Goal: Information Seeking & Learning: Learn about a topic

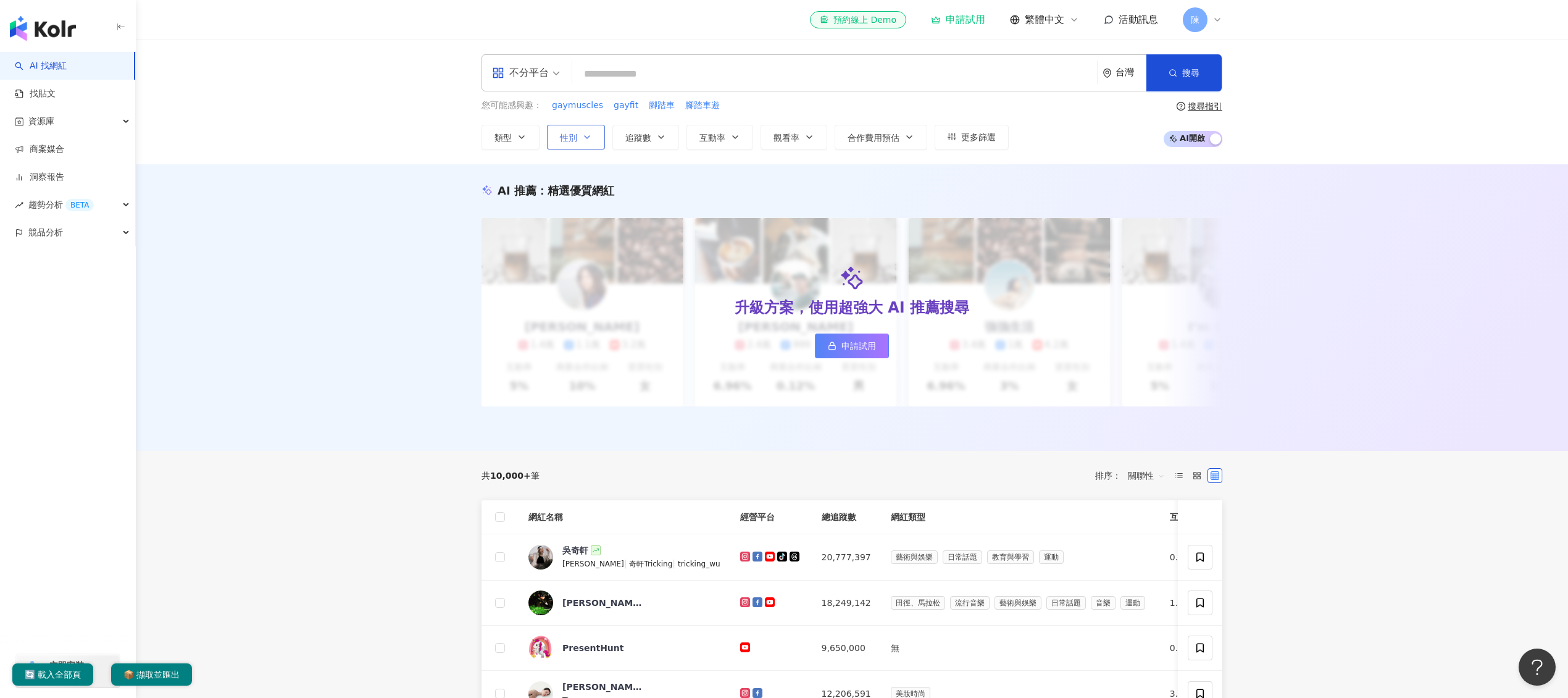
click at [592, 141] on icon "button" at bounding box center [587, 137] width 10 height 10
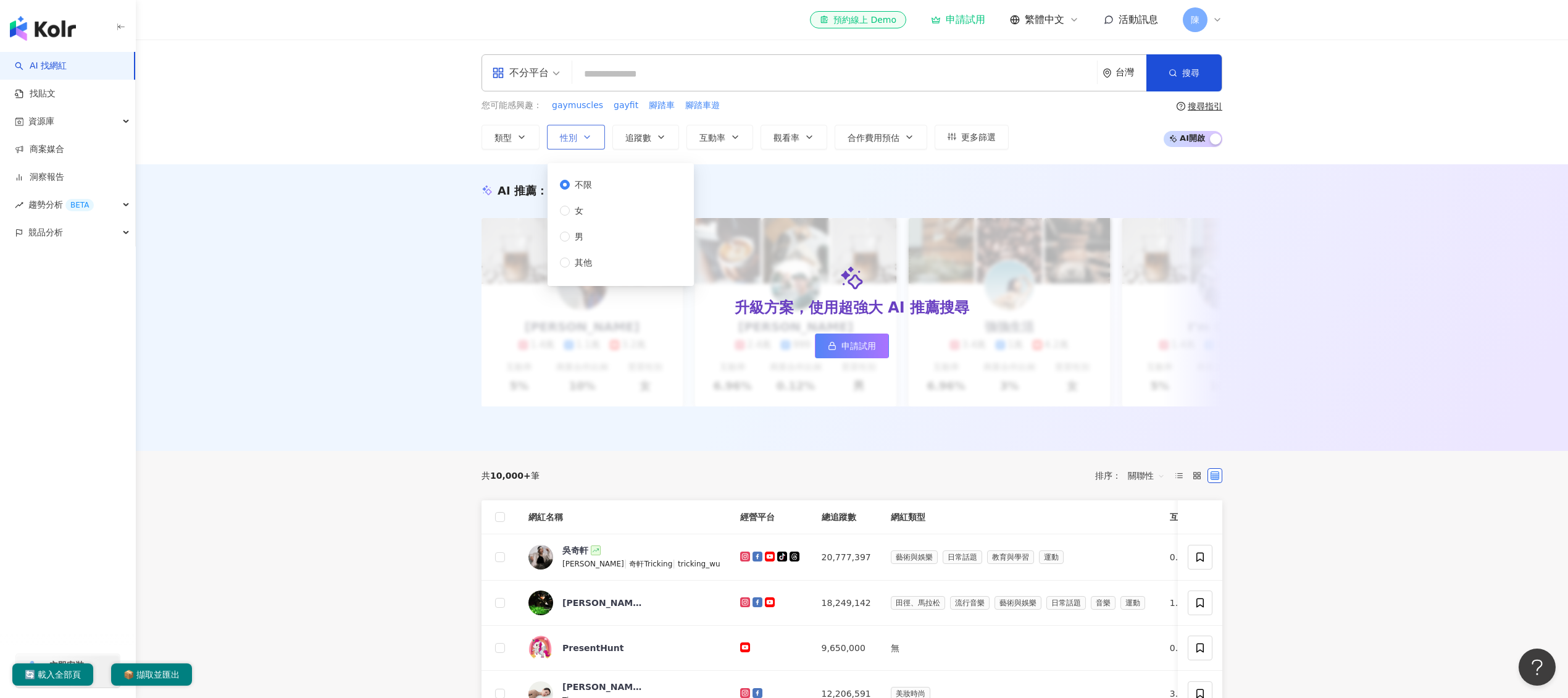
click at [591, 134] on icon "button" at bounding box center [587, 137] width 10 height 10
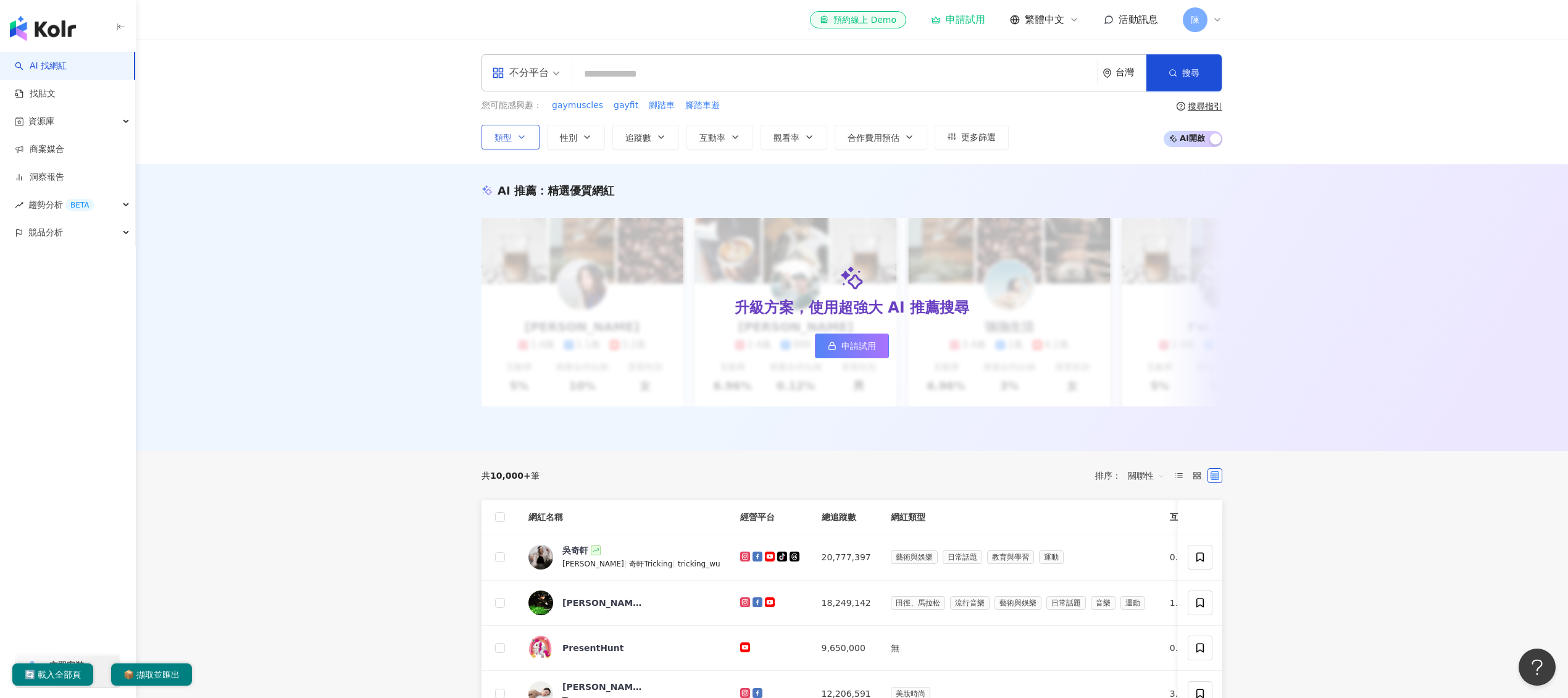
click at [507, 144] on button "類型" at bounding box center [510, 137] width 58 height 25
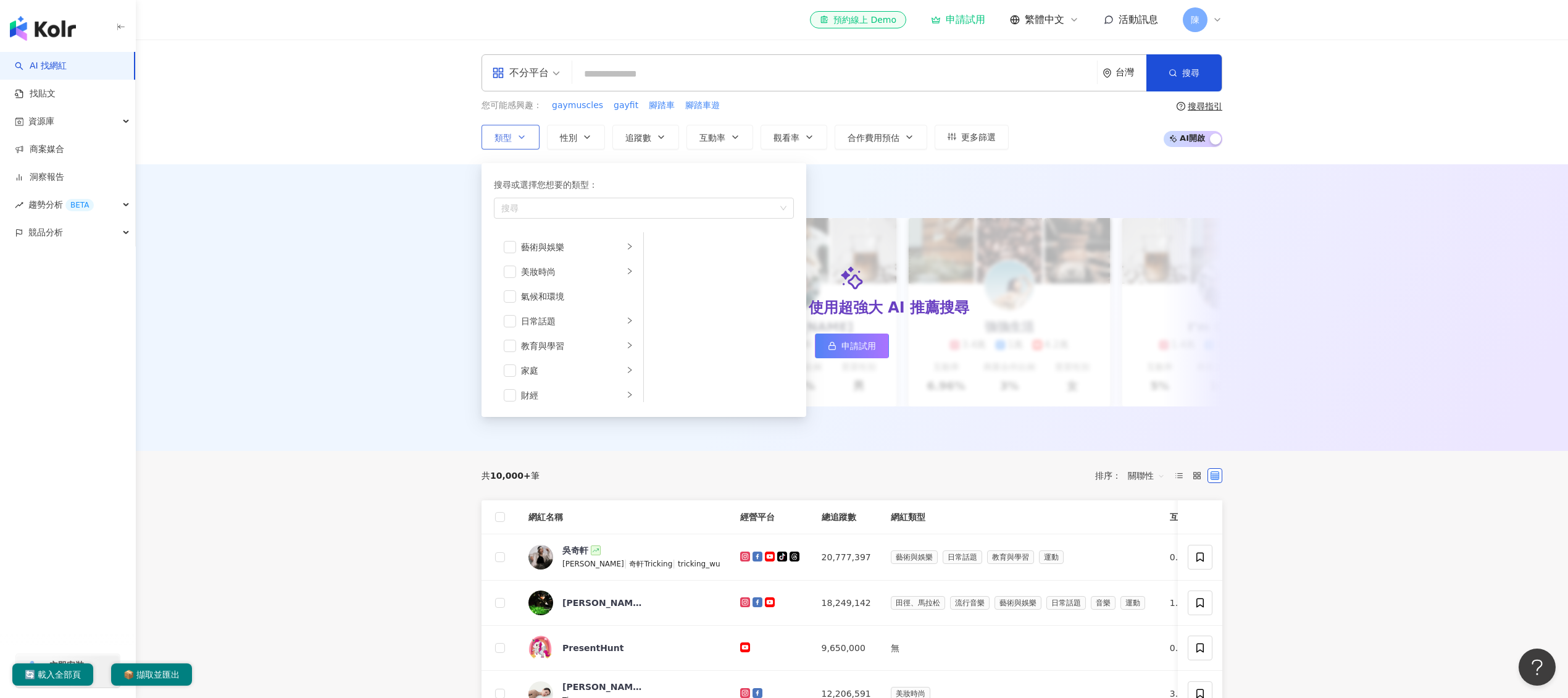
click at [507, 141] on span "類型" at bounding box center [503, 138] width 18 height 10
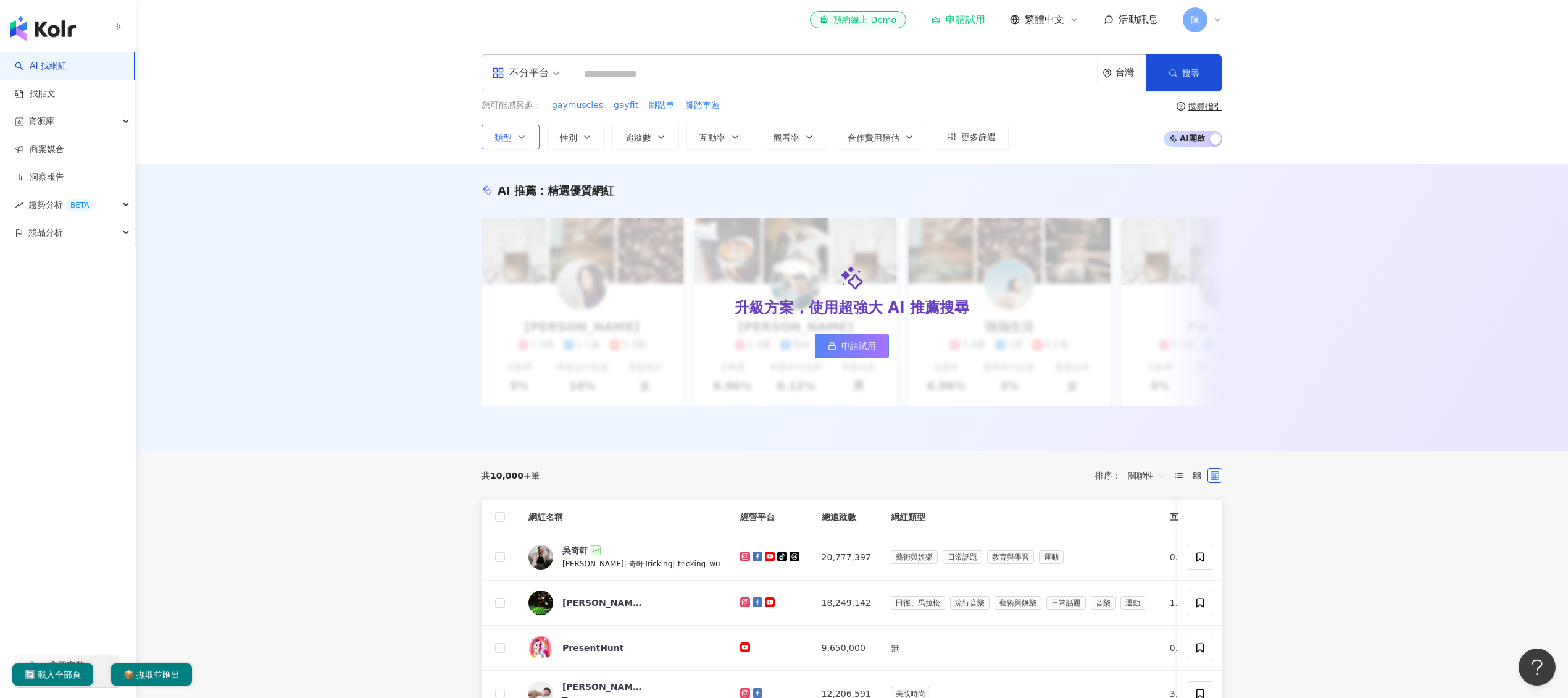
click at [525, 126] on button "類型" at bounding box center [510, 137] width 58 height 25
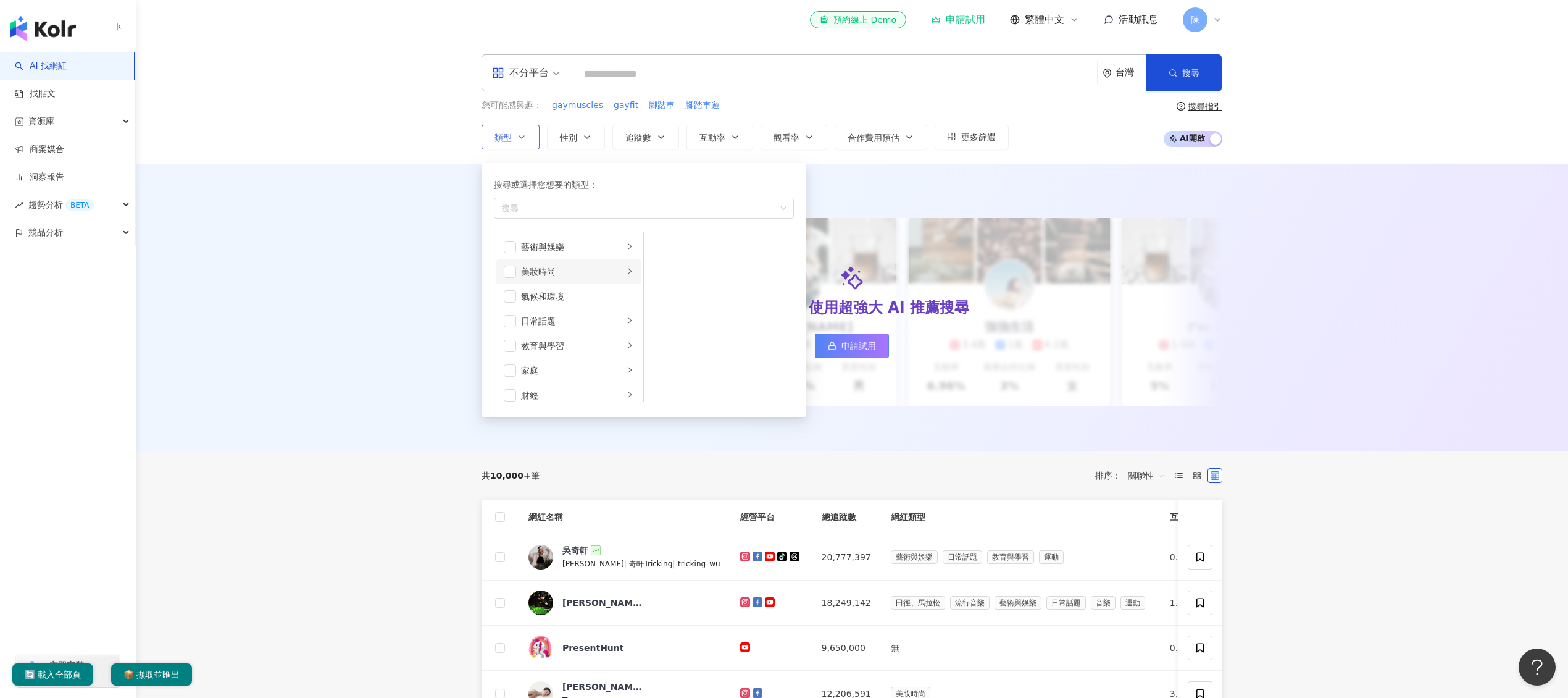
click at [583, 275] on div "美妝時尚" at bounding box center [572, 271] width 102 height 14
click at [101, 123] on div "資源庫" at bounding box center [68, 122] width 136 height 28
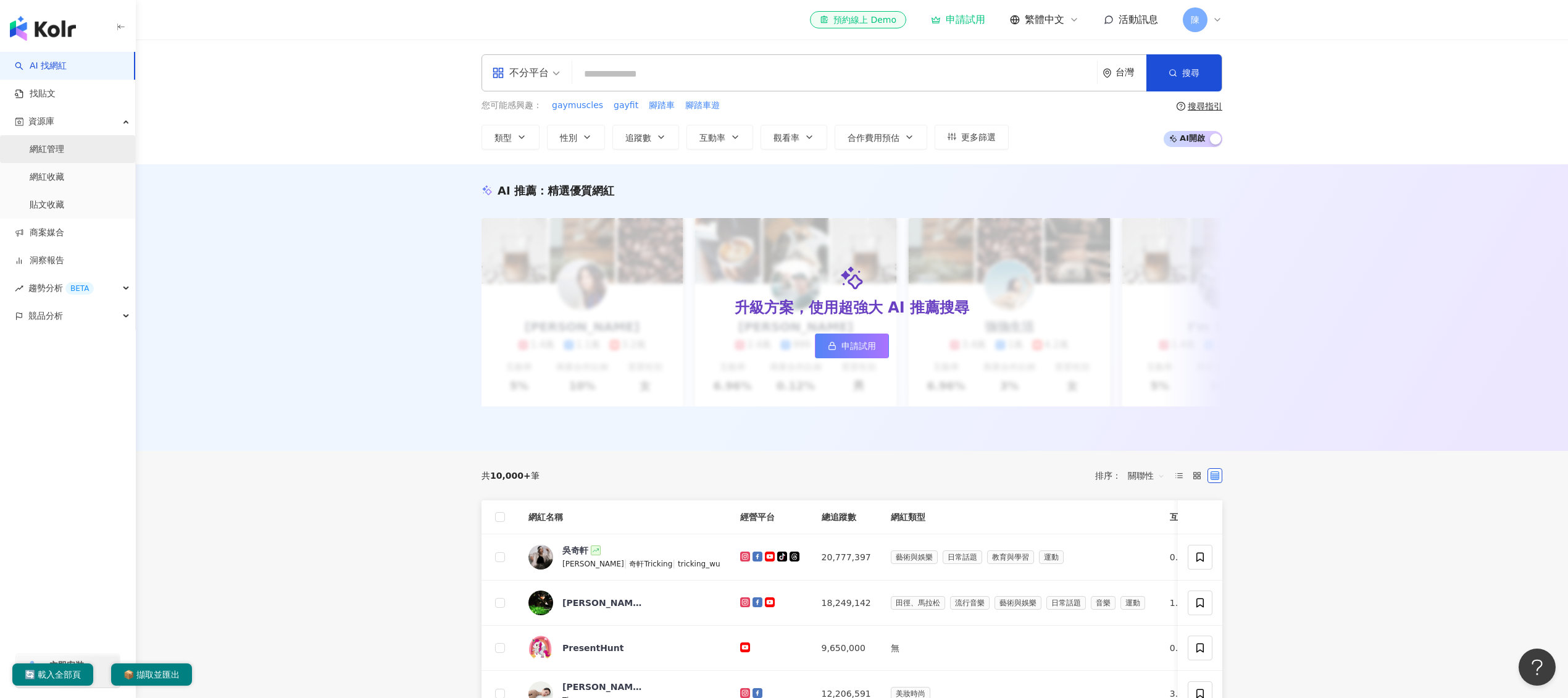
click at [64, 147] on link "網紅管理" at bounding box center [46, 149] width 34 height 12
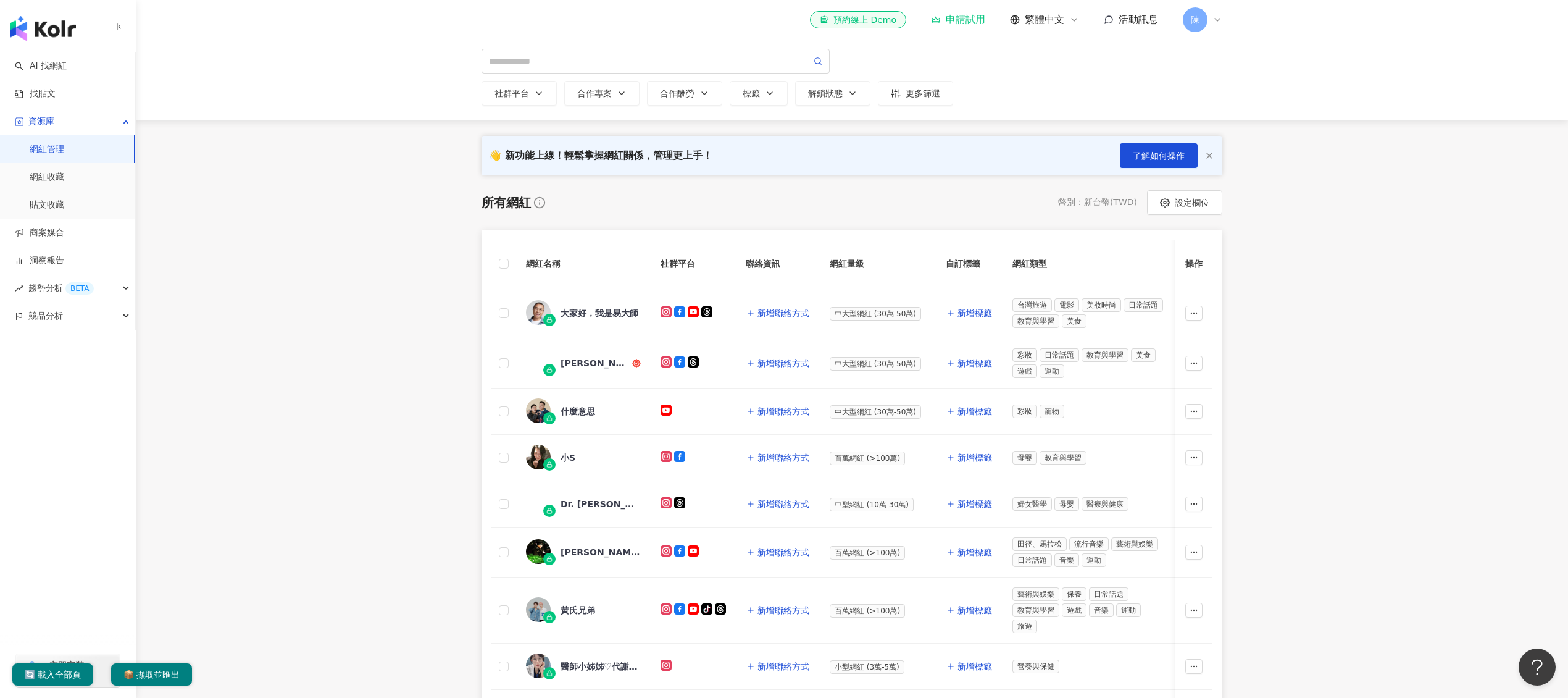
scroll to position [80, 0]
click at [56, 97] on link "找貼文" at bounding box center [35, 93] width 41 height 12
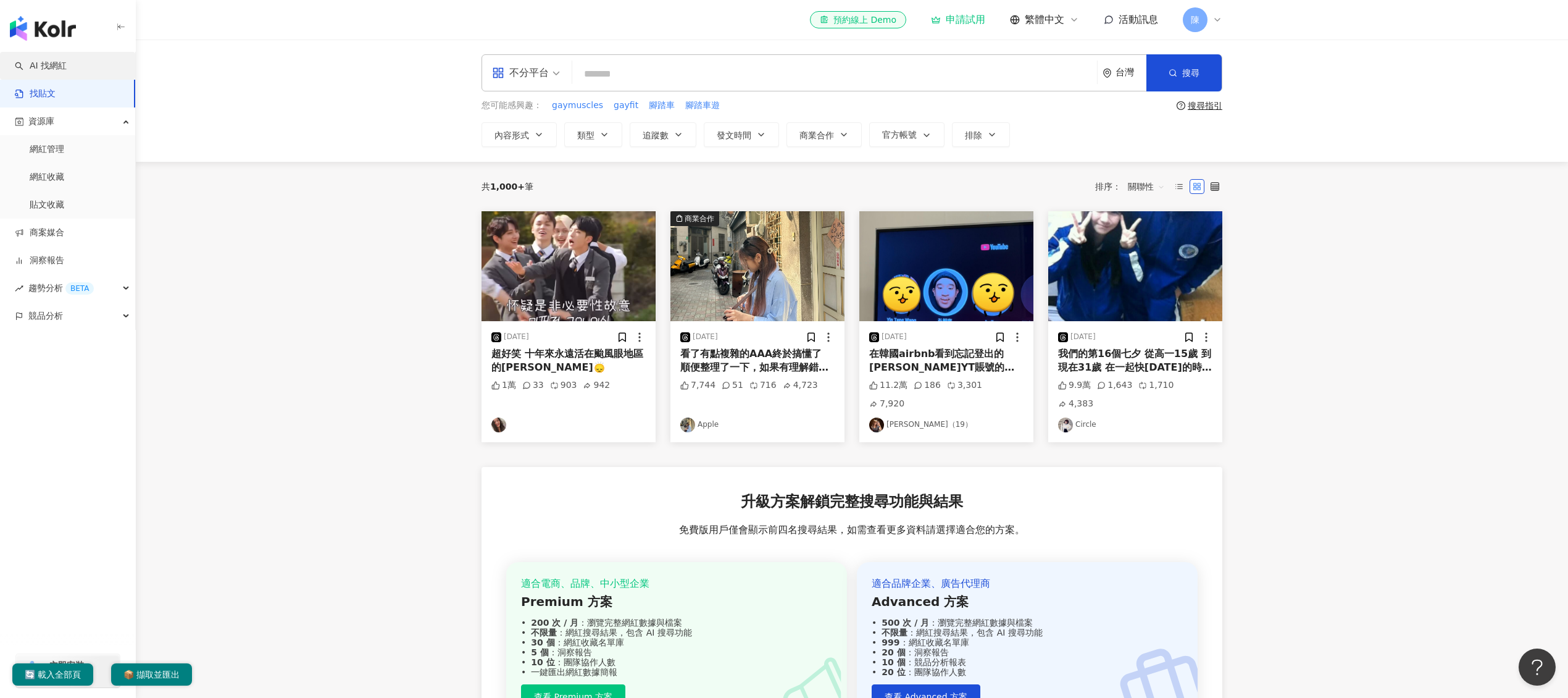
click at [58, 59] on link "AI 找網紅" at bounding box center [41, 65] width 52 height 12
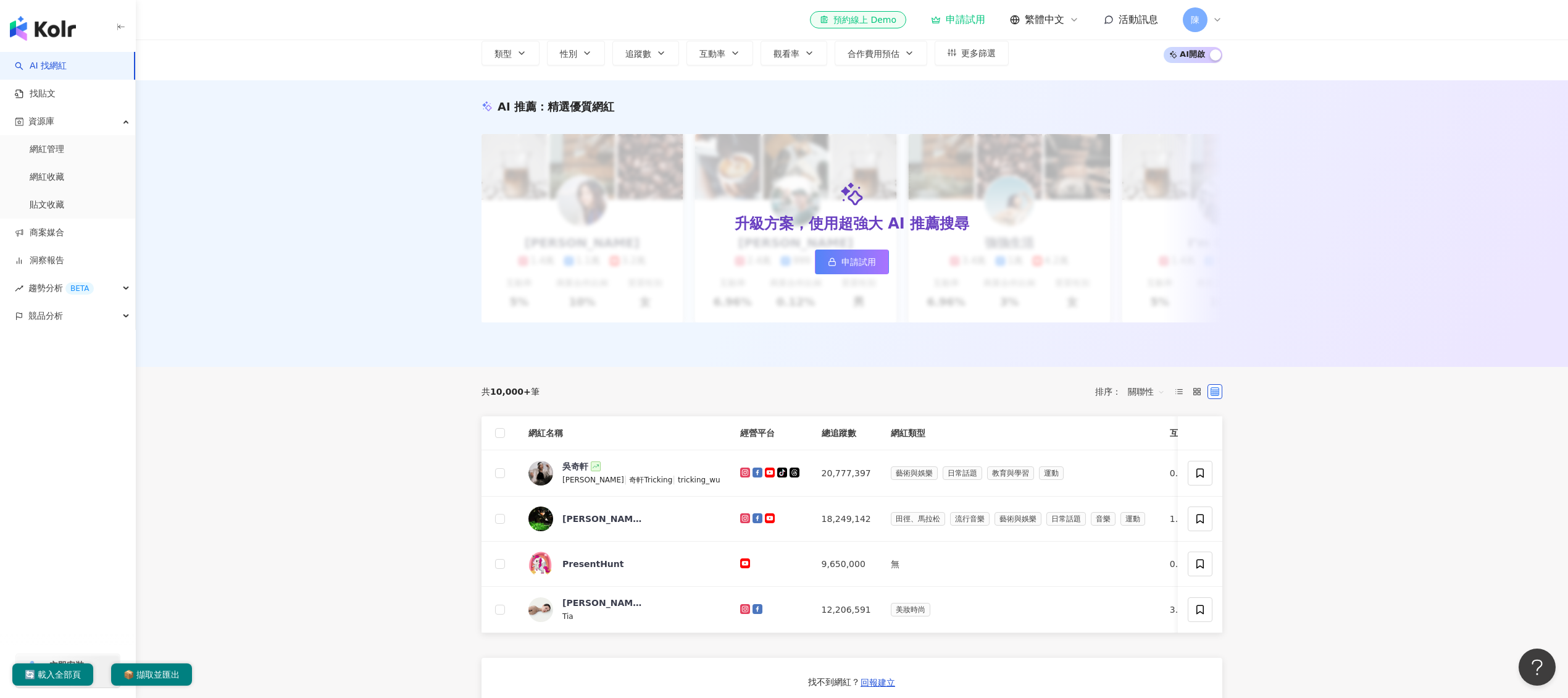
scroll to position [83, 0]
click at [740, 479] on icon at bounding box center [745, 473] width 10 height 10
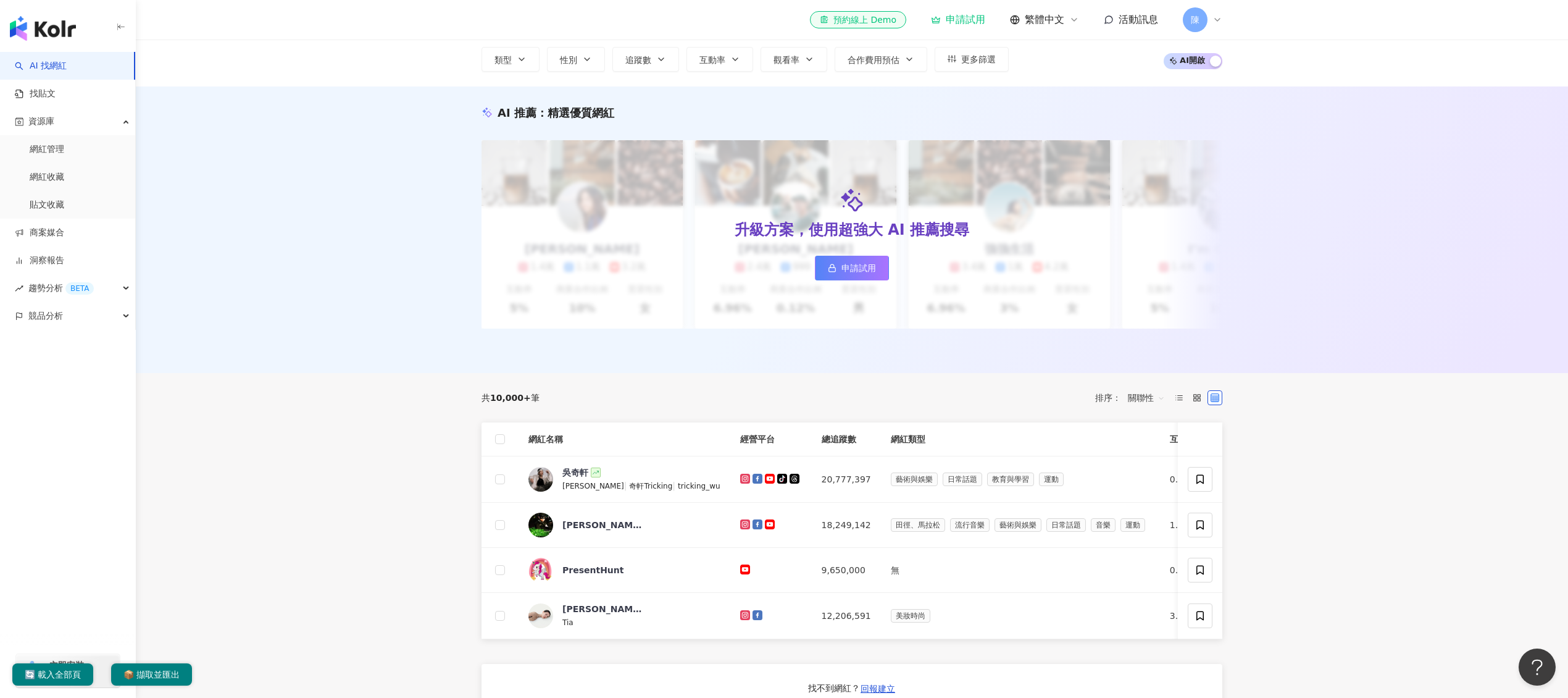
scroll to position [0, 0]
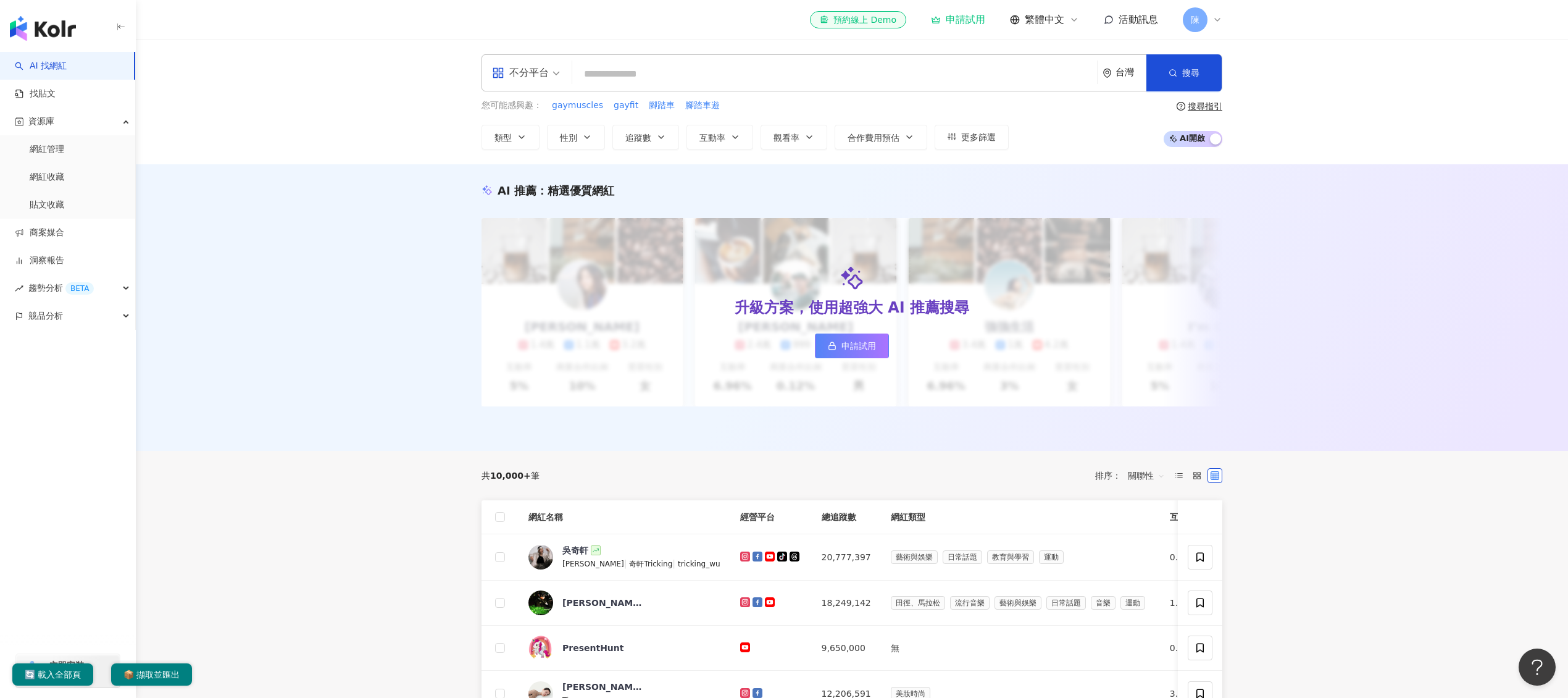
click at [708, 85] on input "search" at bounding box center [834, 73] width 515 height 23
click at [670, 72] on input "search" at bounding box center [834, 73] width 515 height 23
paste input "*****"
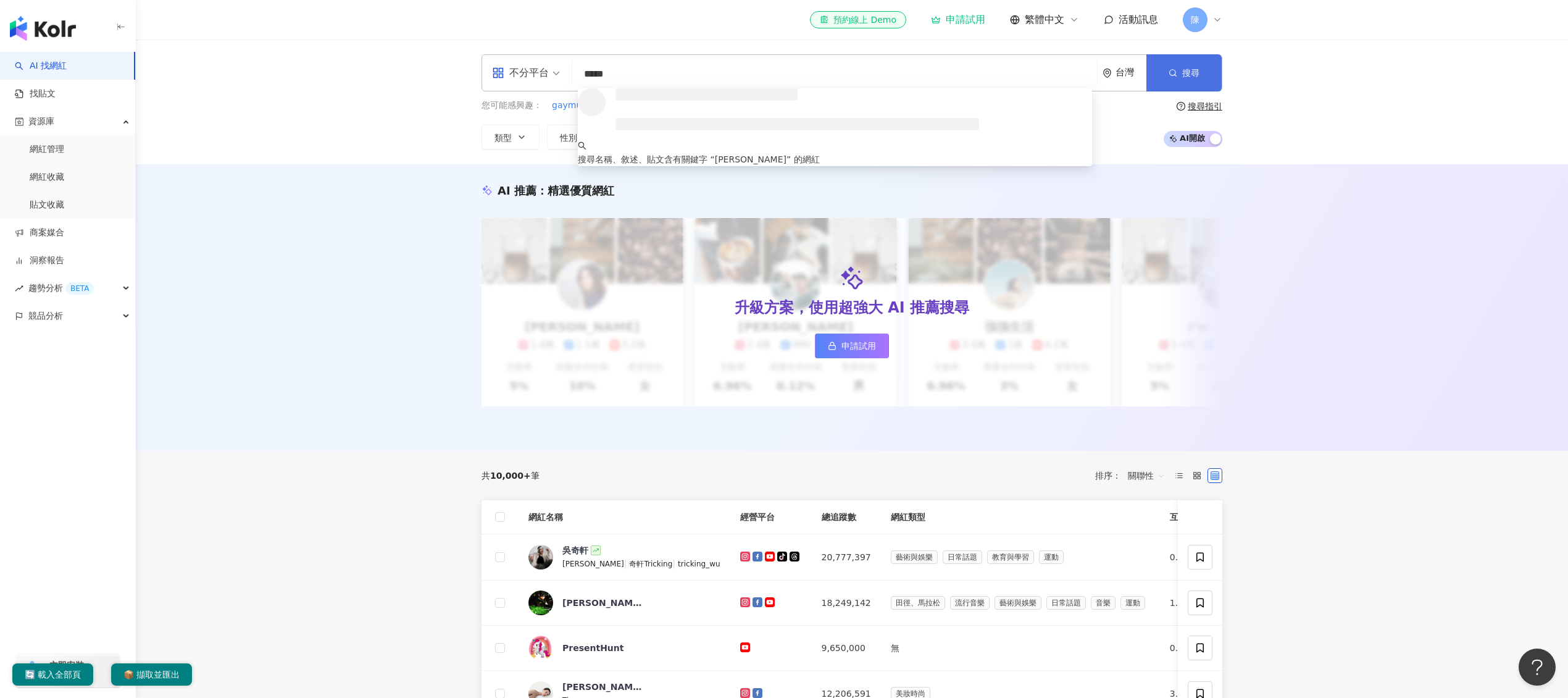
type input "*****"
click at [1194, 76] on button "搜尋" at bounding box center [1183, 72] width 75 height 37
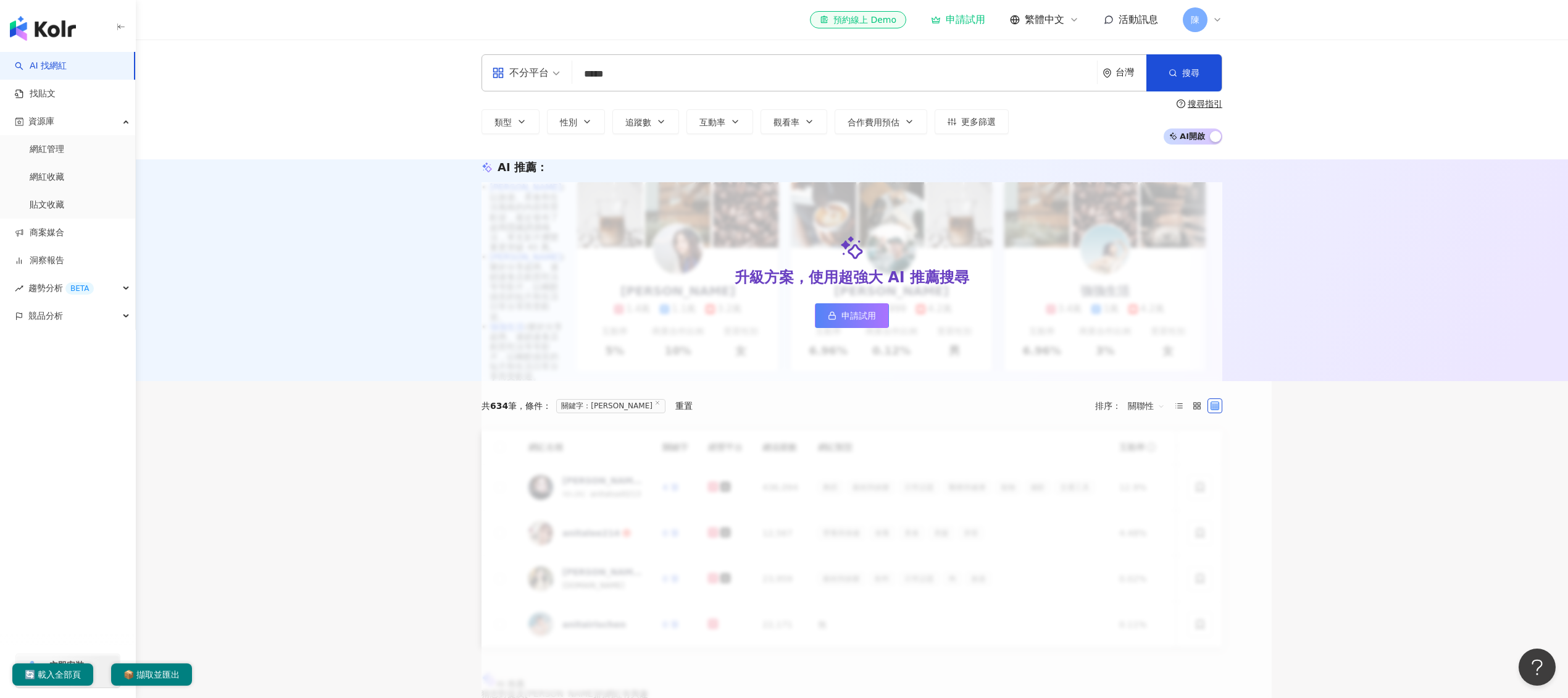
click at [1412, 284] on div "AI 推薦 ： 升級方案，使用超強大 AI 推薦搜尋 申請試用 • [PERSON_NAME] : 以旅遊、美食和生活風格的內容而受歡迎，最近發布了超商隱藏調…" at bounding box center [852, 270] width 1432 height 222
drag, startPoint x: 1541, startPoint y: 171, endPoint x: 1554, endPoint y: 144, distance: 30.0
click at [1554, 144] on div "不分平台 ***** 台灣 搜尋 loading 搜尋名稱、敘述、貼文含有關鍵字 “ Anita ” 的網紅 類型 性別 追蹤數 互動率 觀看率 合作費用預估…" at bounding box center [852, 99] width 1432 height 120
drag, startPoint x: 1548, startPoint y: 124, endPoint x: 1565, endPoint y: 106, distance: 24.8
click at [1551, 123] on div "不分平台 ***** 台灣 搜尋 loading 搜尋名稱、敘述、貼文含有關鍵字 “ Anita ” 的網紅 類型 性別 追蹤數 互動率 觀看率 合作費用預估…" at bounding box center [852, 99] width 1432 height 120
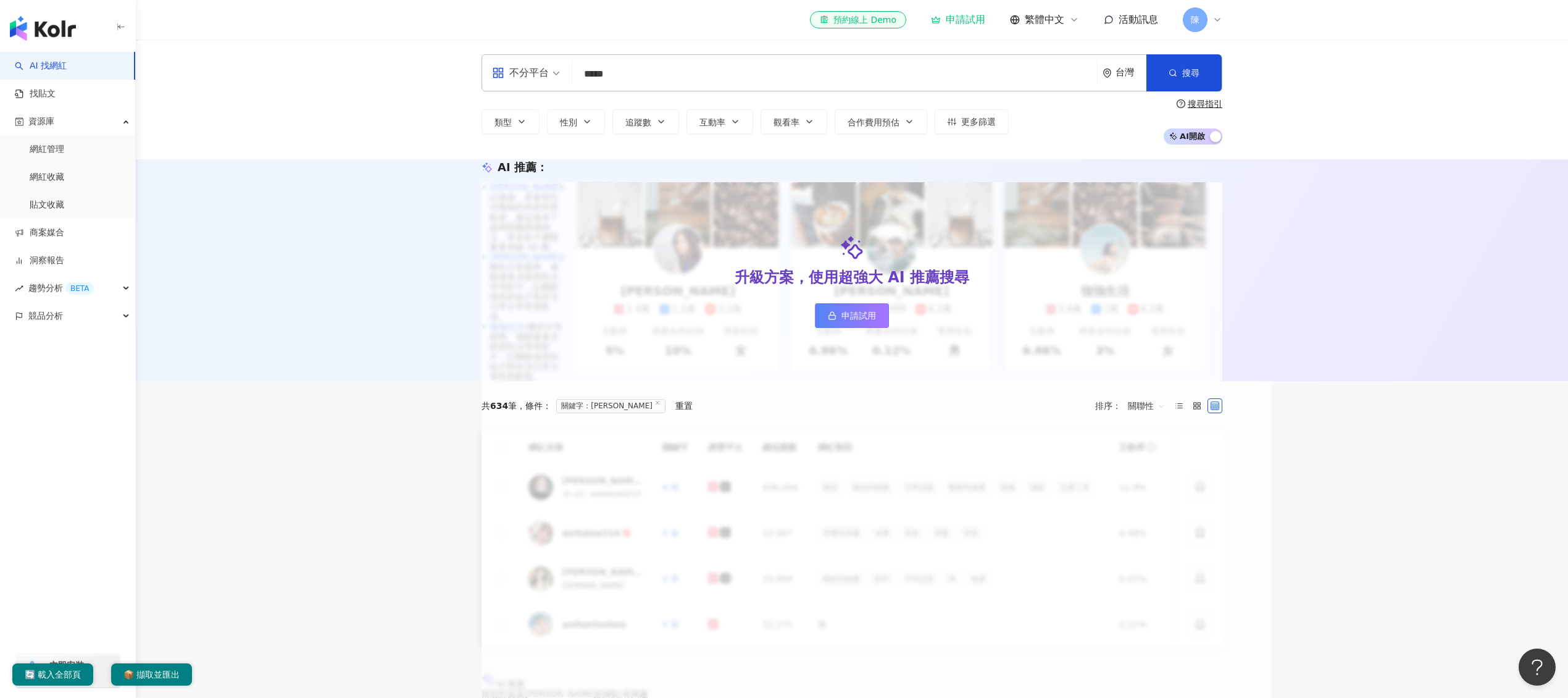
click at [1550, 120] on div "不分平台 ***** 台灣 搜尋 loading 搜尋名稱、敘述、貼文含有關鍵字 “ Anita ” 的網紅 類型 性別 追蹤數 互動率 觀看率 合作費用預估…" at bounding box center [852, 99] width 1432 height 120
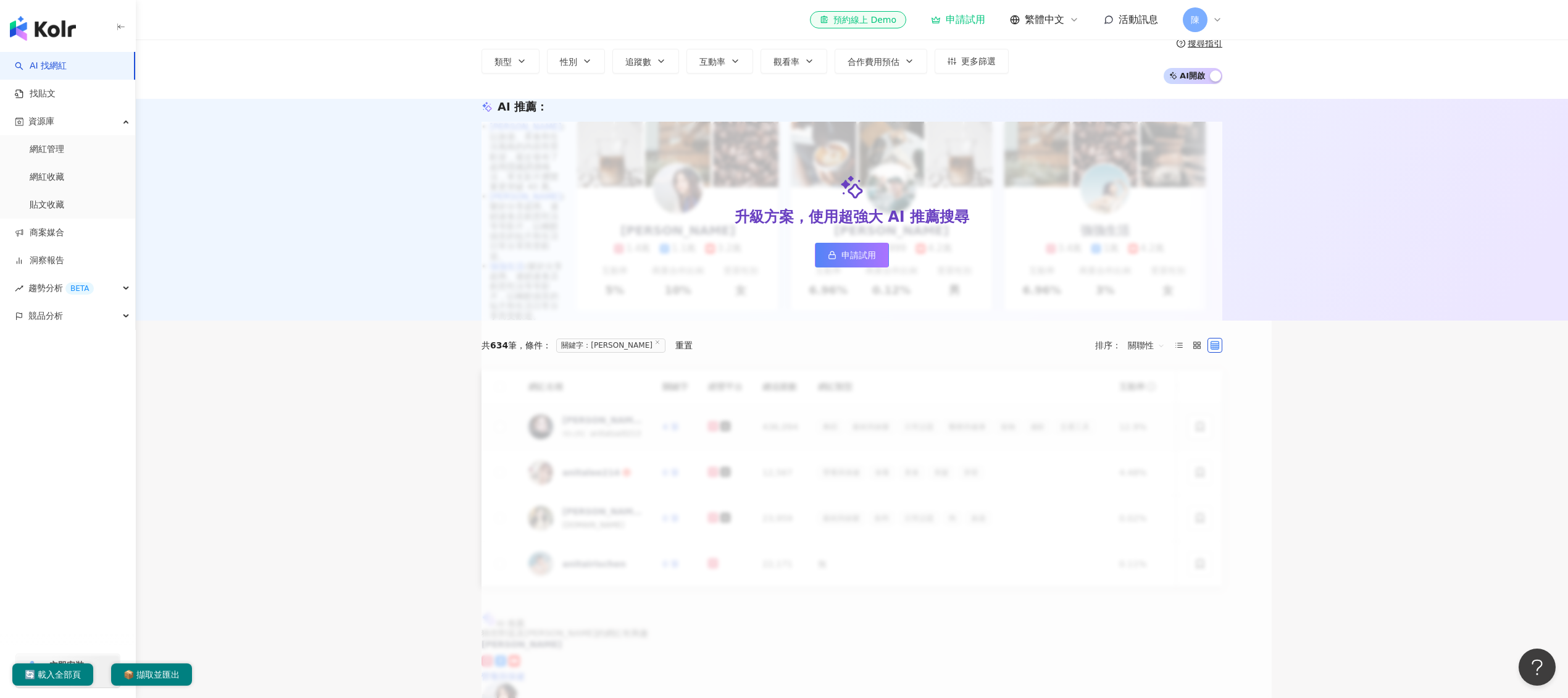
click at [1033, 433] on span "攝影" at bounding box center [1038, 427] width 25 height 14
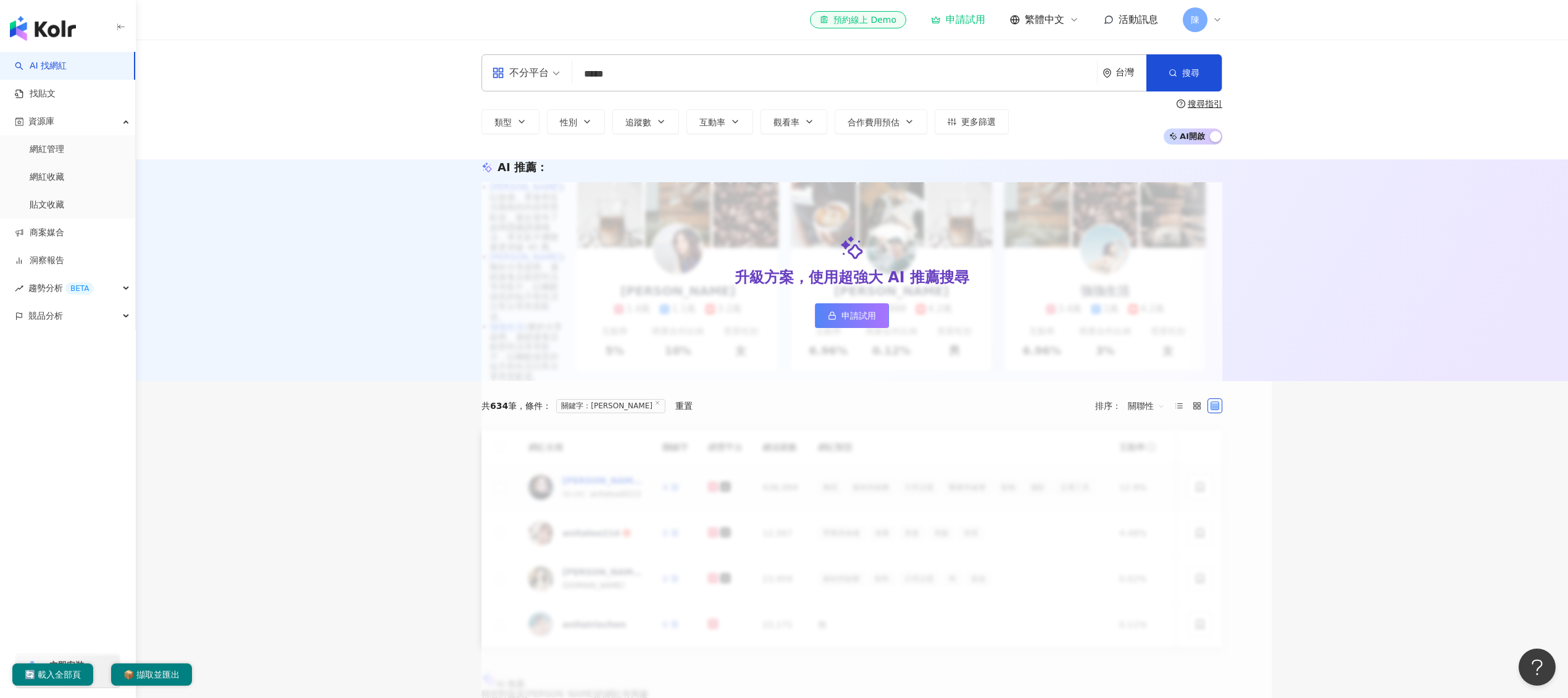
click at [567, 487] on div "[PERSON_NAME]" at bounding box center [602, 480] width 80 height 12
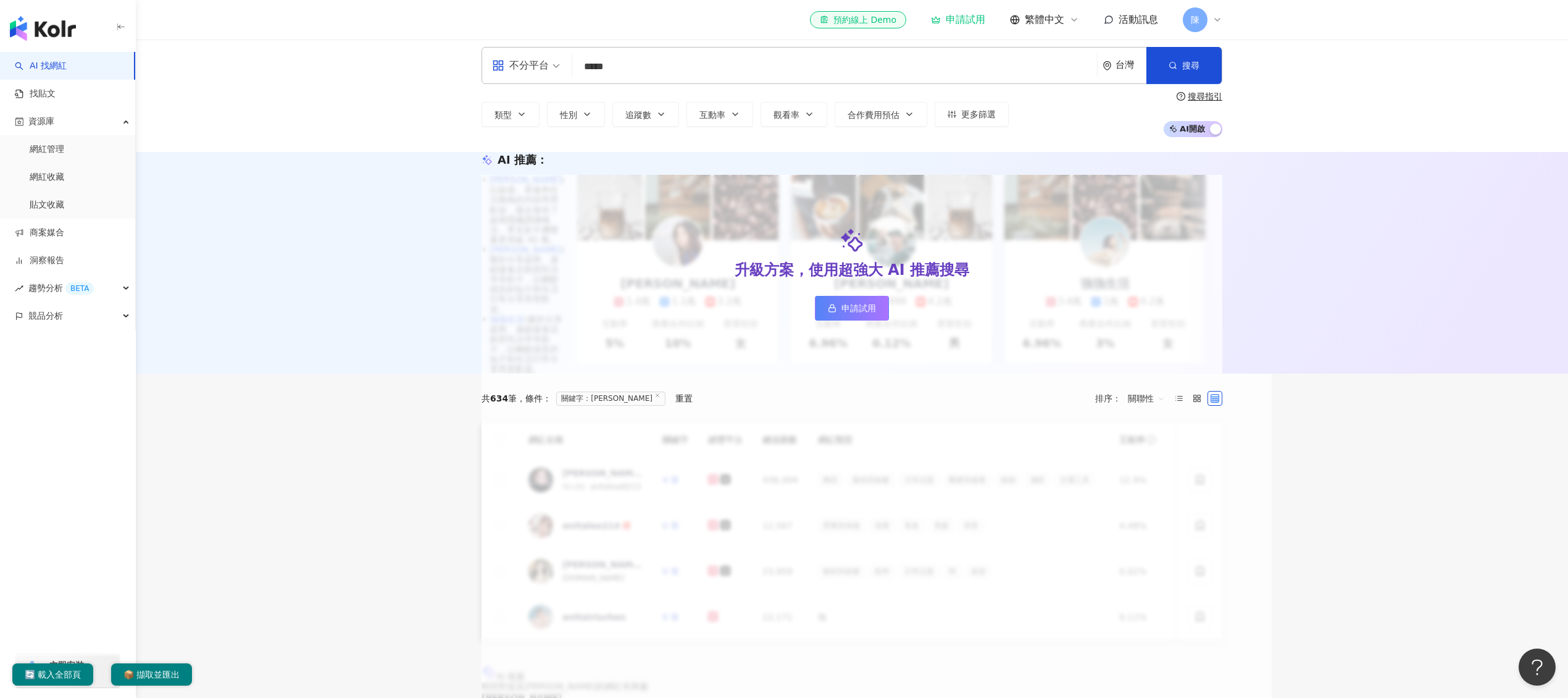
scroll to position [1, 0]
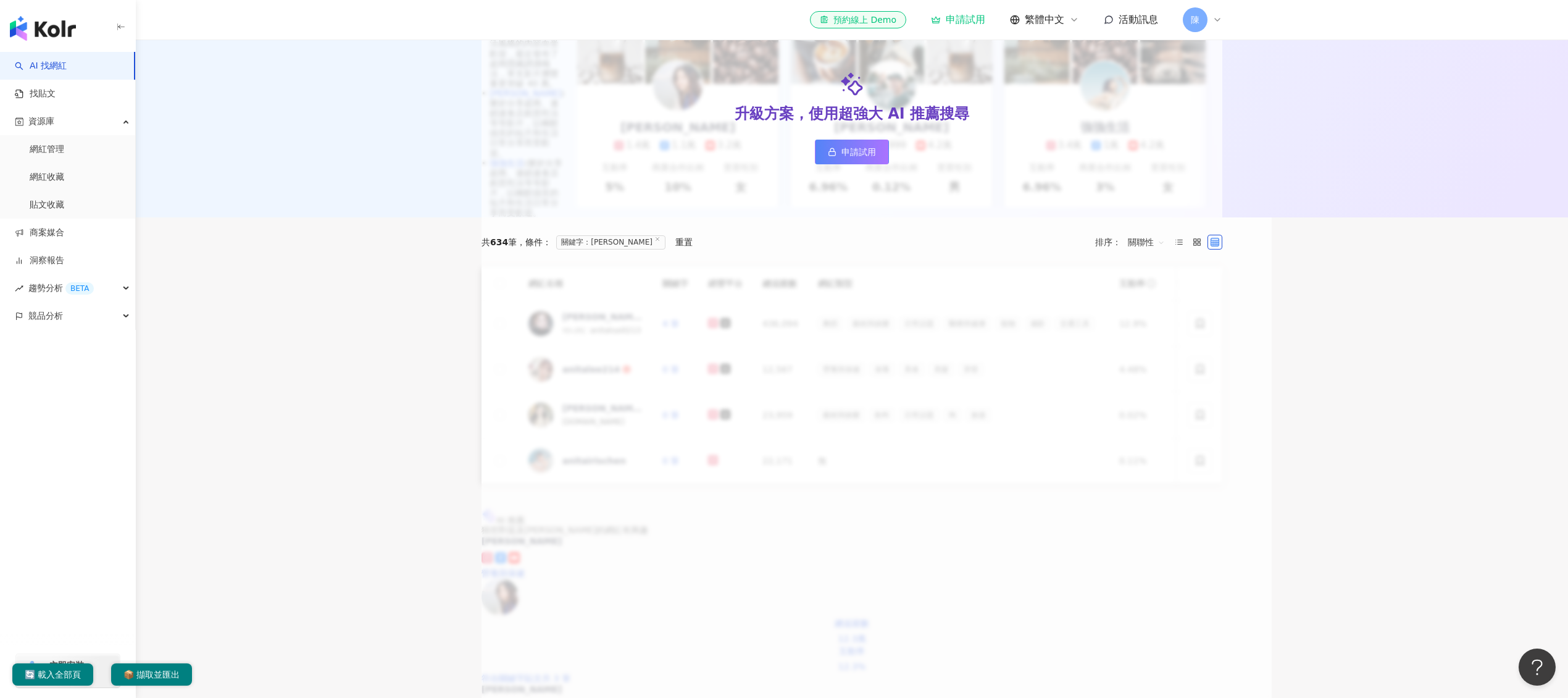
drag, startPoint x: 1310, startPoint y: 397, endPoint x: 1316, endPoint y: 393, distance: 7.2
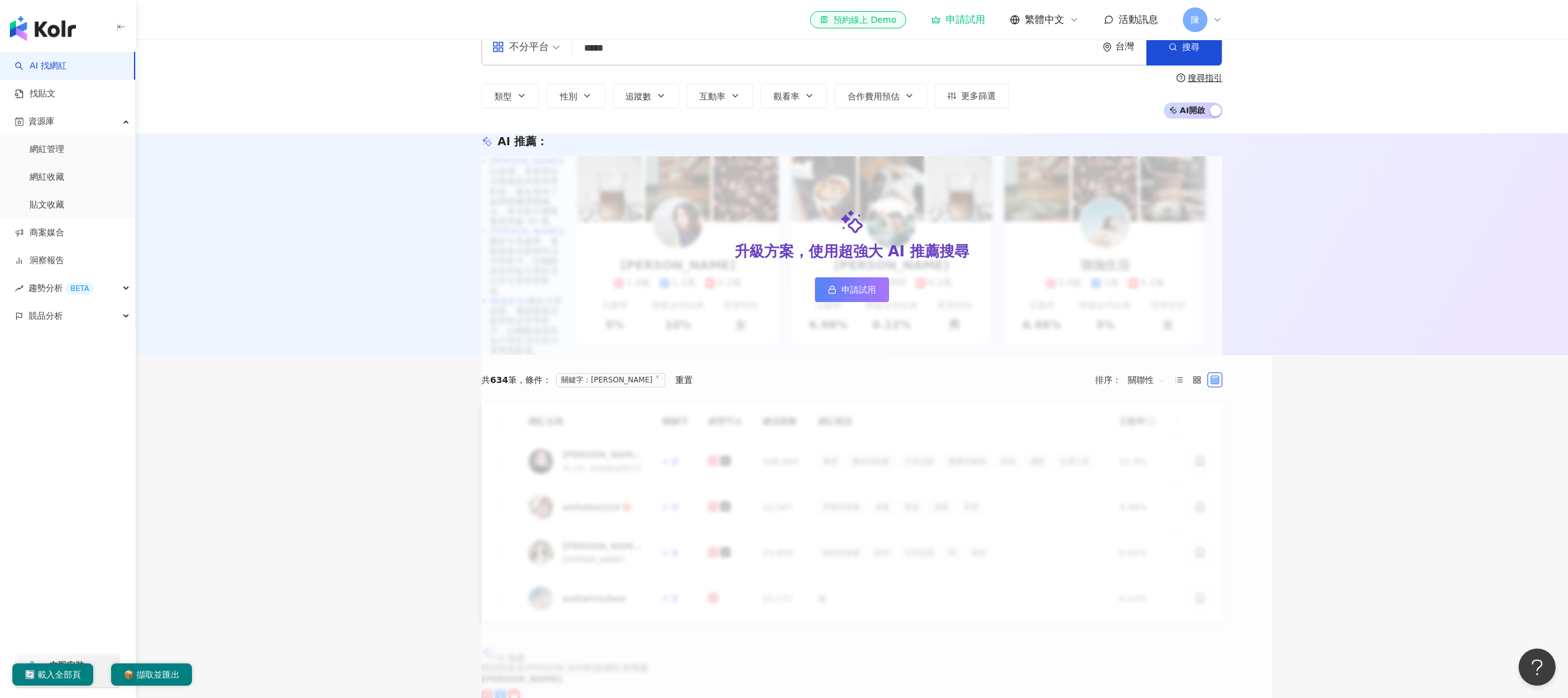
scroll to position [0, 0]
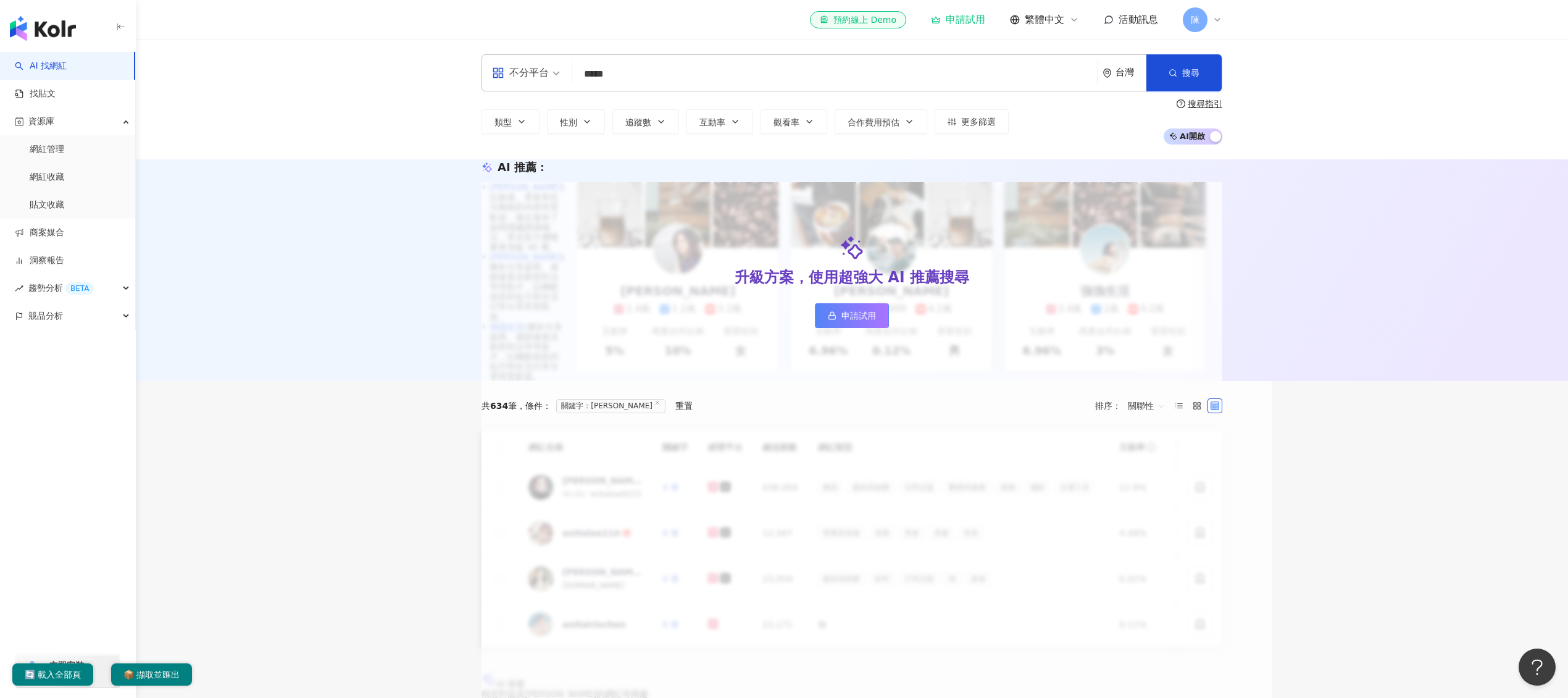
click at [712, 72] on input "*****" at bounding box center [834, 73] width 515 height 23
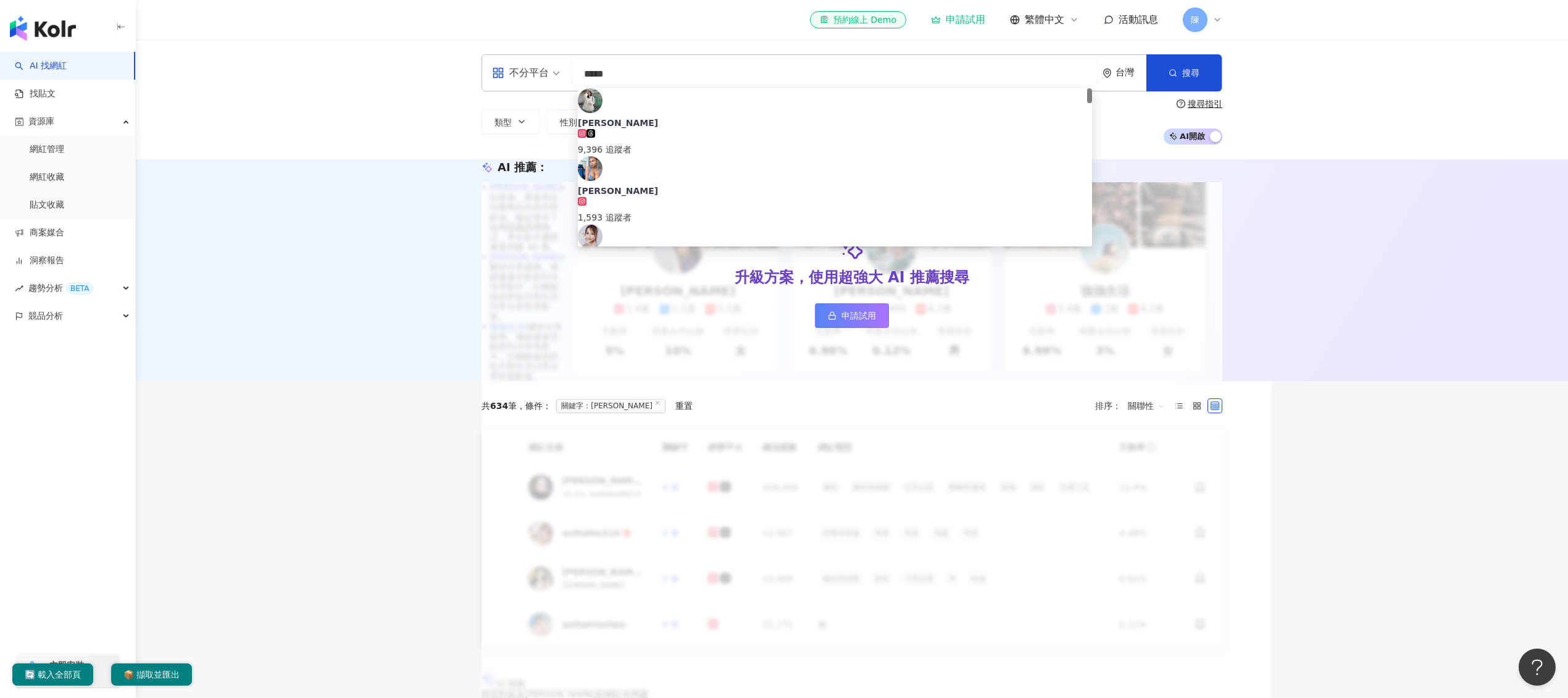
click at [712, 72] on input "*****" at bounding box center [834, 73] width 515 height 23
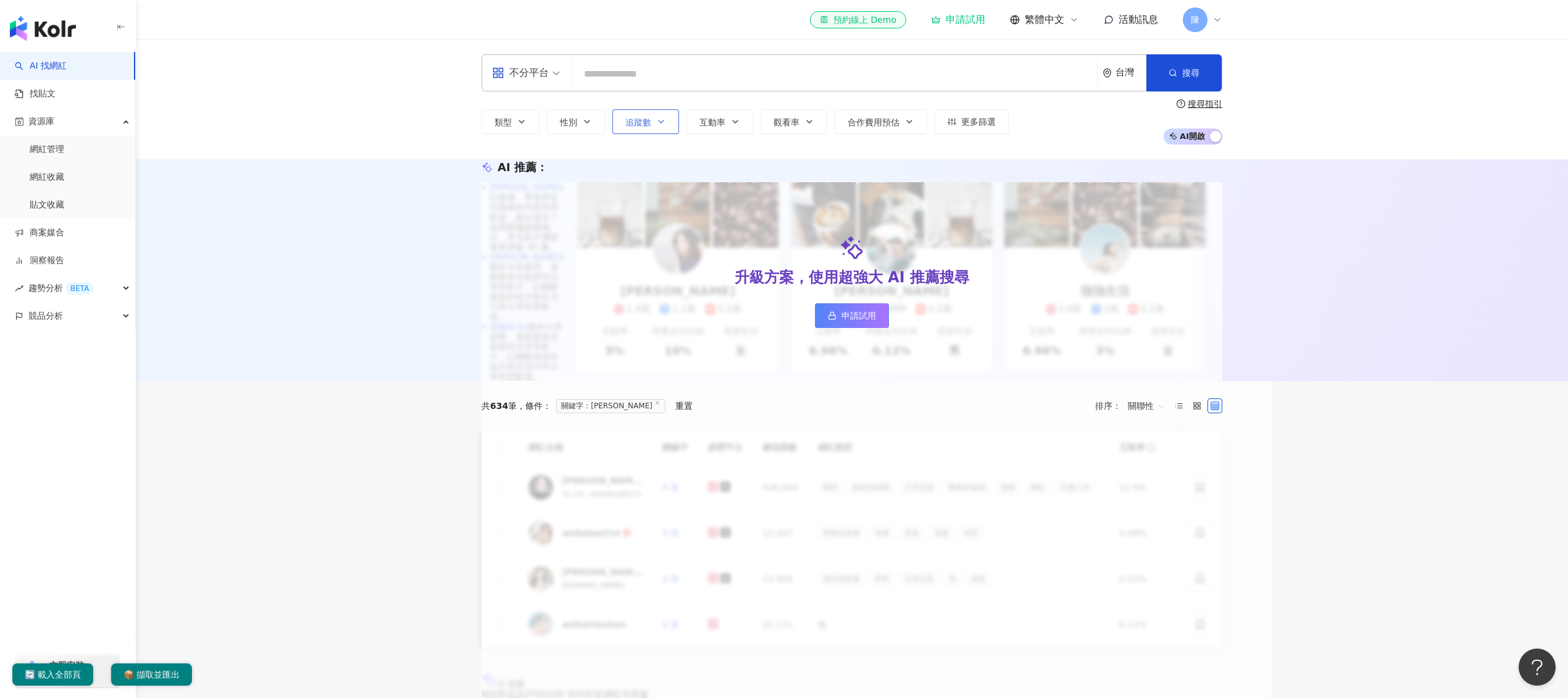
click at [665, 128] on button "追蹤數" at bounding box center [646, 122] width 67 height 25
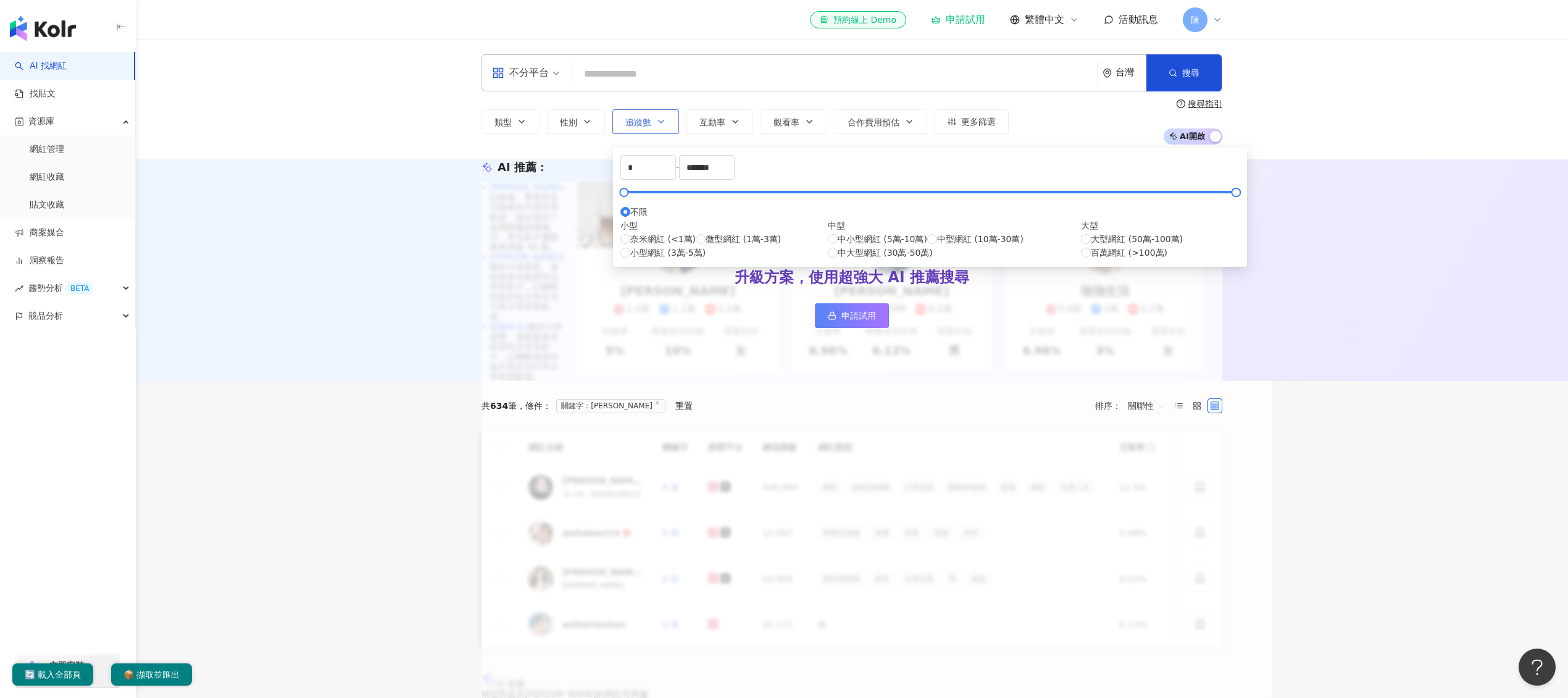
click at [663, 121] on icon "button" at bounding box center [660, 122] width 10 height 10
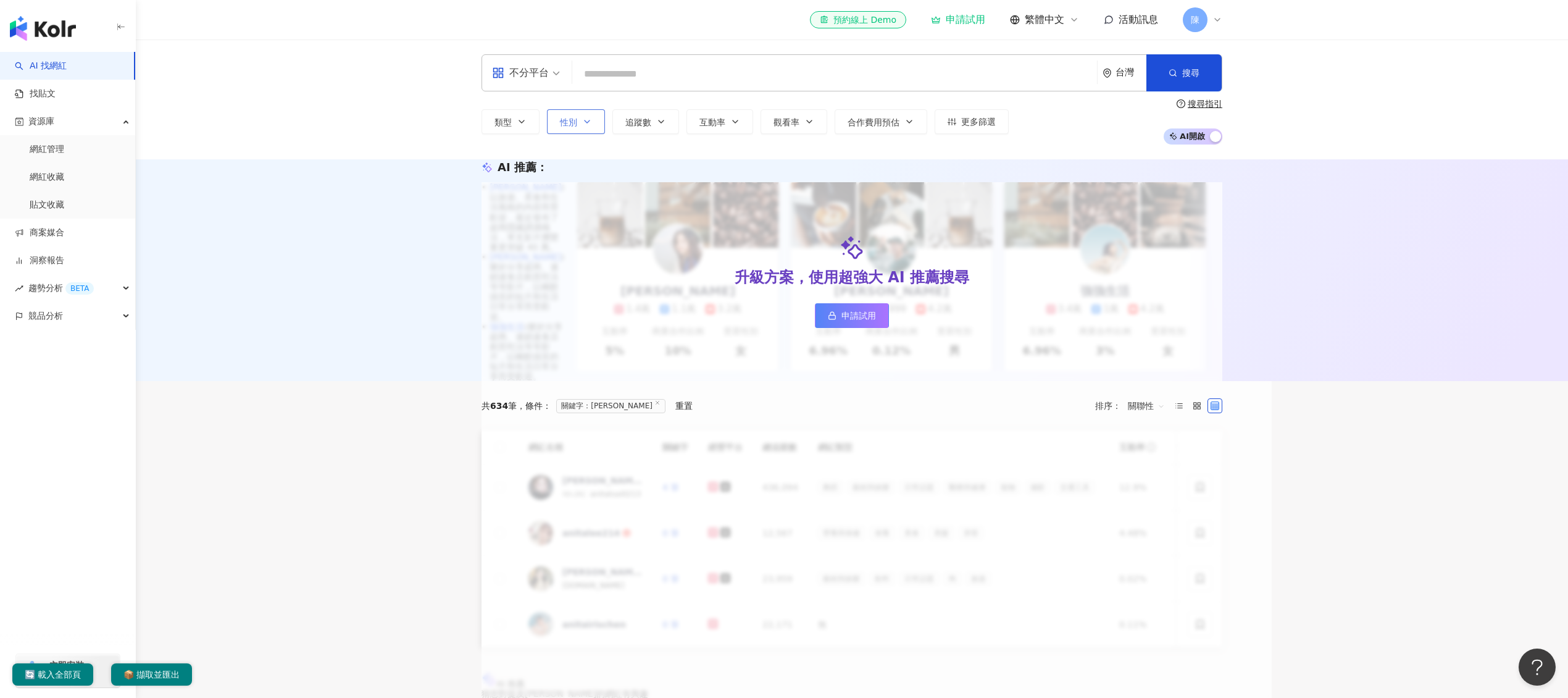
click at [588, 125] on icon "button" at bounding box center [587, 122] width 10 height 10
click at [526, 125] on icon "button" at bounding box center [521, 122] width 10 height 10
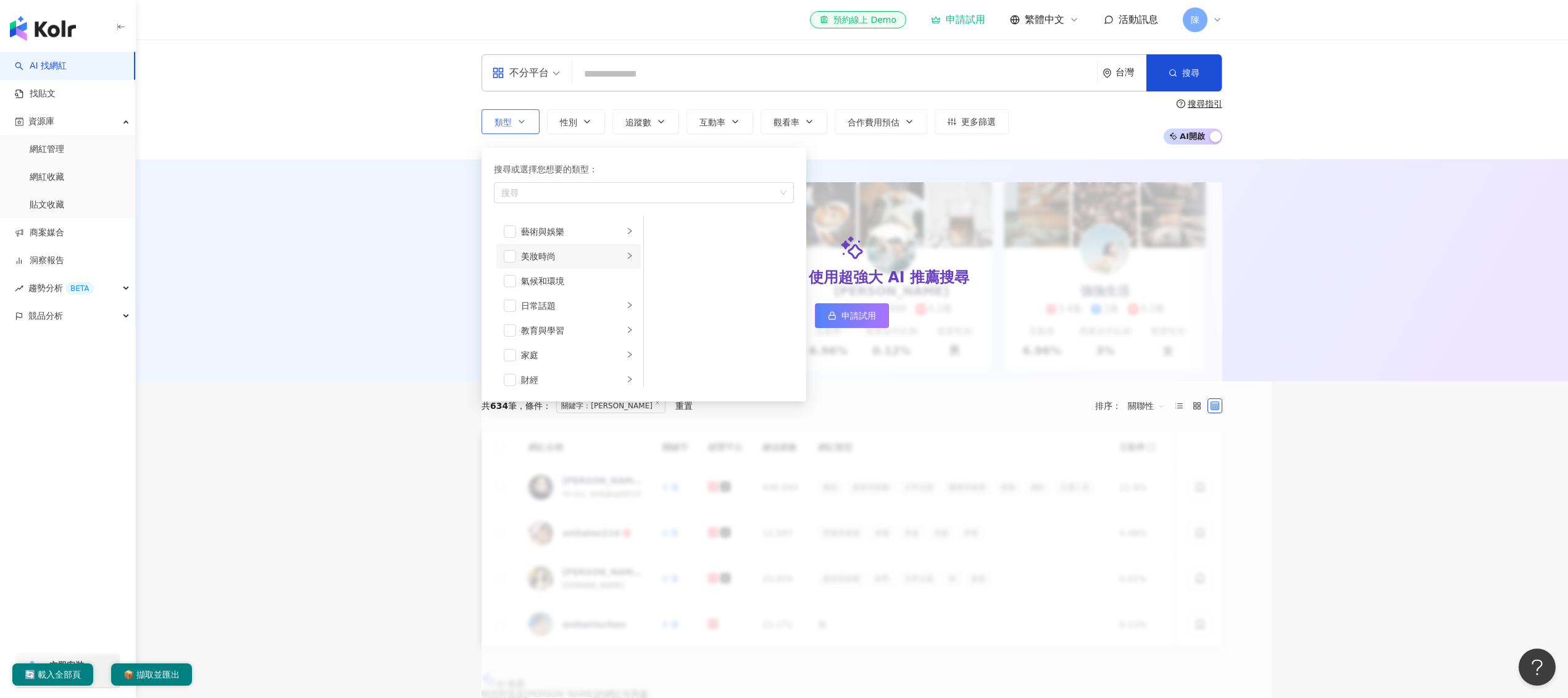
click at [573, 252] on div "美妝時尚" at bounding box center [572, 256] width 102 height 14
click at [685, 251] on div "美髮" at bounding box center [727, 256] width 113 height 14
click at [1334, 310] on div "AI 推薦 ： 升級方案，使用超強大 AI 推薦搜尋 申請試用 • [PERSON_NAME] : 以旅遊、美食和生活風格的內容而受歡迎，最近發布了超商隱藏調…" at bounding box center [852, 270] width 1432 height 222
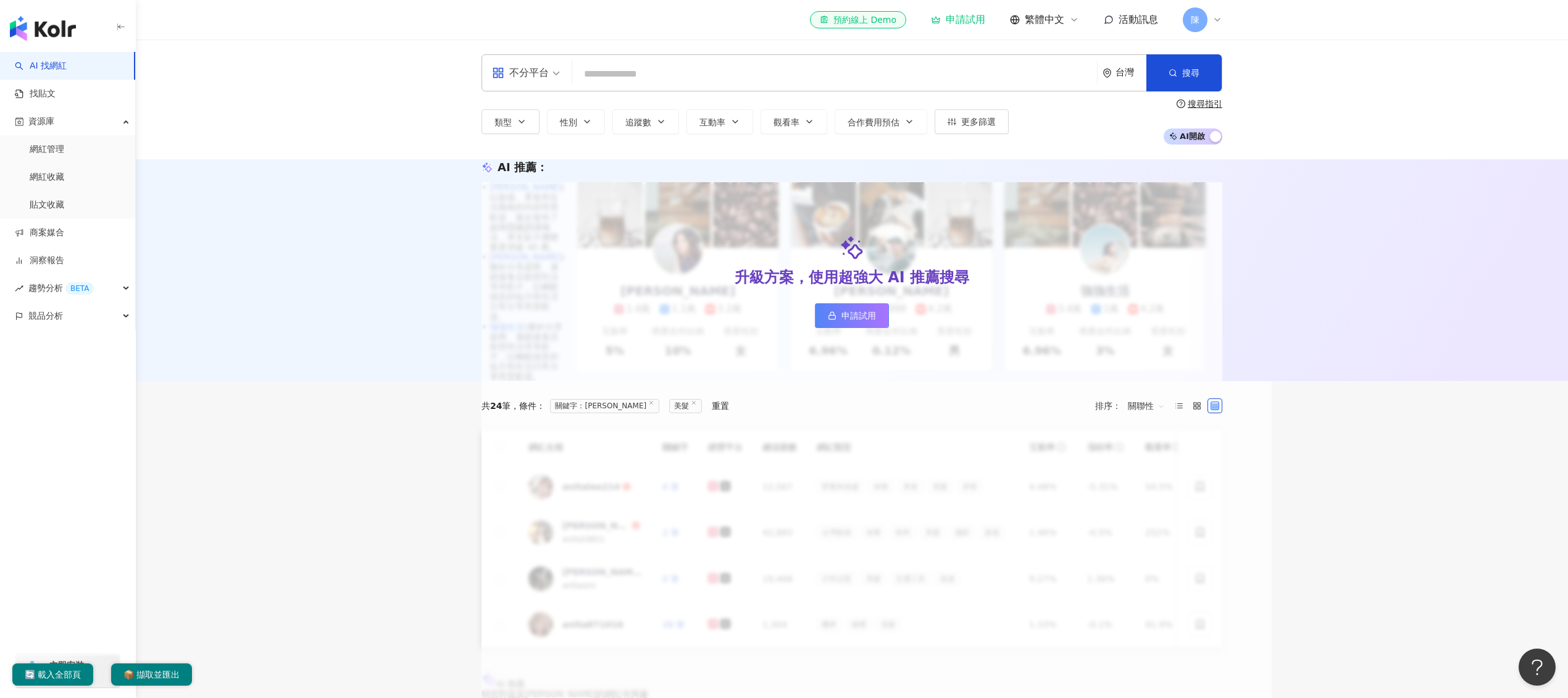
click at [648, 406] on icon at bounding box center [651, 402] width 7 height 7
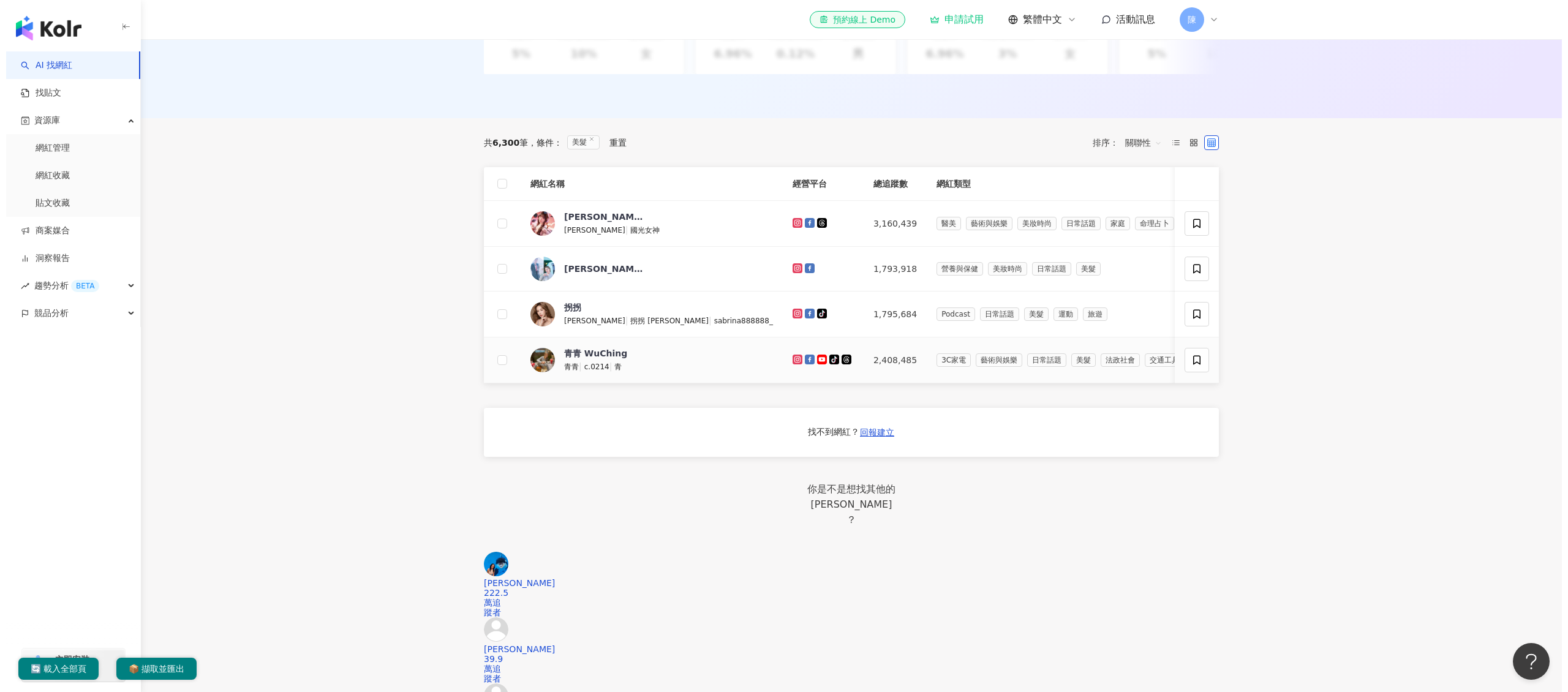
scroll to position [328, 0]
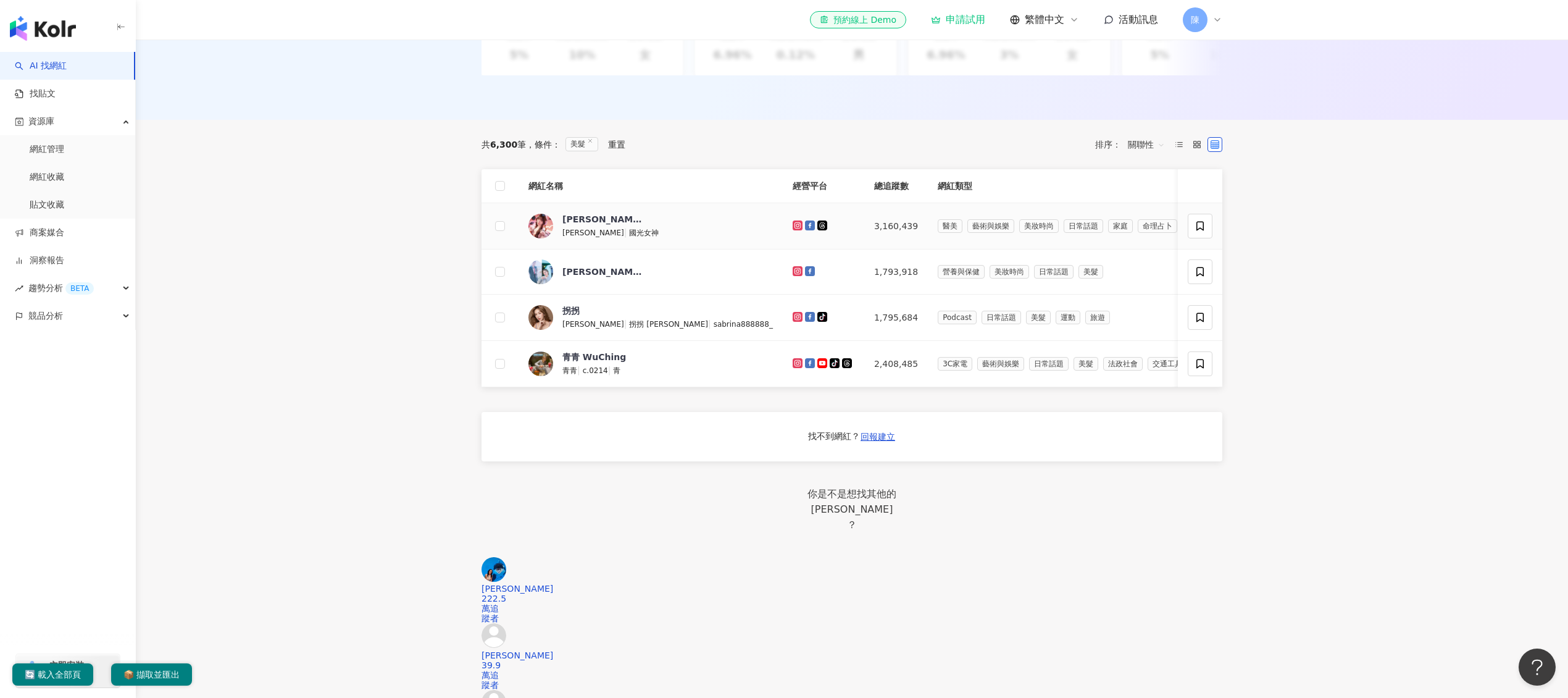
click at [792, 230] on icon at bounding box center [797, 225] width 10 height 10
click at [795, 273] on icon at bounding box center [797, 270] width 5 height 5
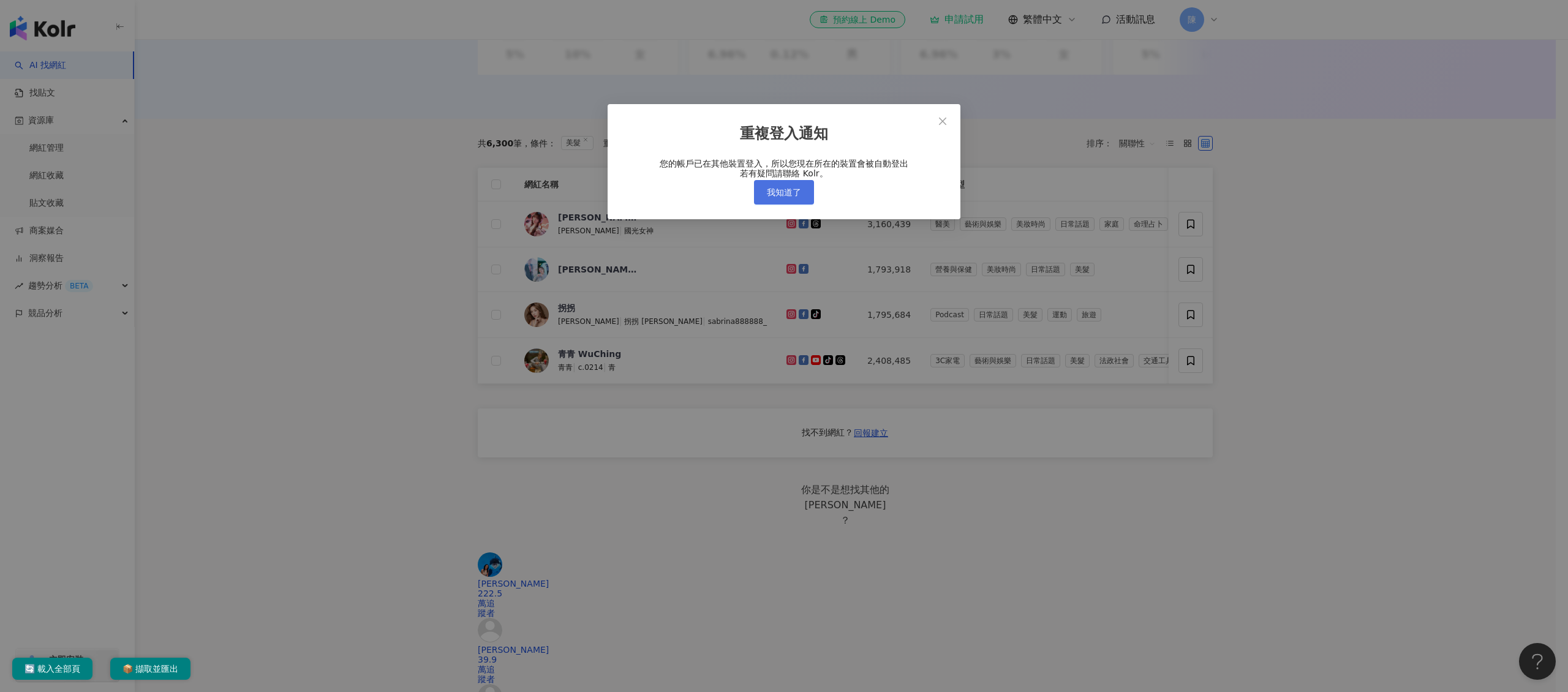
click at [790, 197] on span "我知道了" at bounding box center [784, 192] width 34 height 10
click at [792, 197] on span "我知道了" at bounding box center [784, 192] width 34 height 10
click at [789, 197] on span "我知道了" at bounding box center [784, 192] width 34 height 10
click at [792, 197] on span "我知道了" at bounding box center [784, 192] width 34 height 10
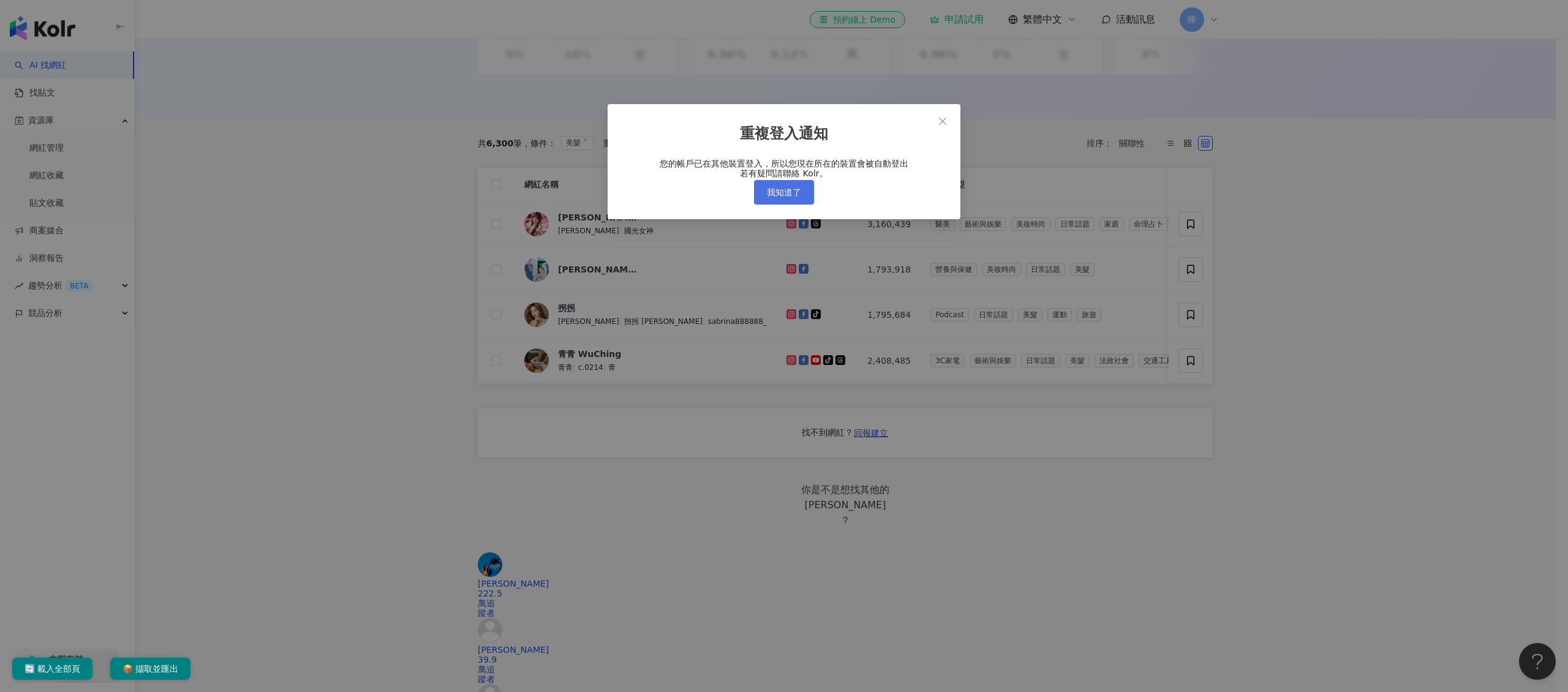
click at [792, 197] on span "我知道了" at bounding box center [784, 192] width 34 height 10
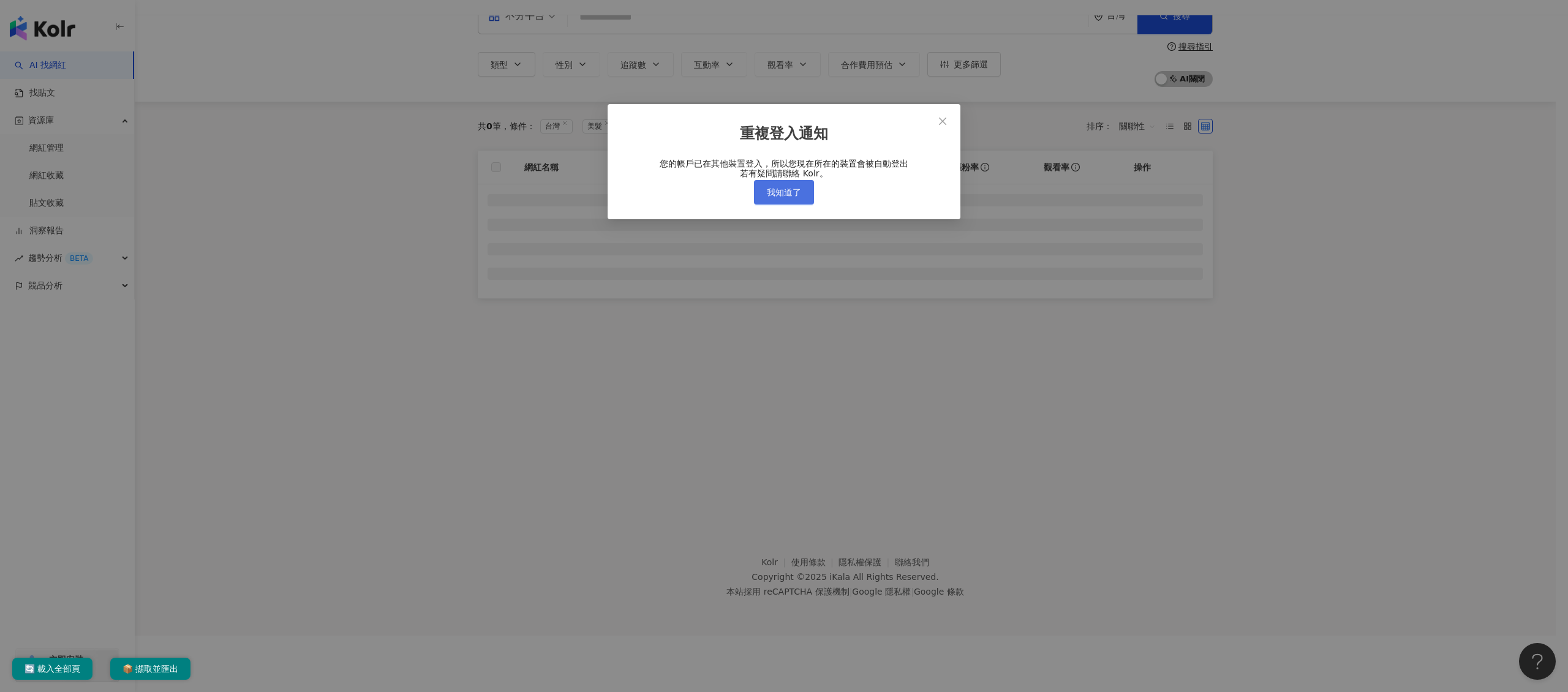
click at [793, 197] on span "我知道了" at bounding box center [784, 192] width 34 height 10
click at [796, 215] on div "重複登入通知 您的帳戶已在其他裝置登入，所以您現在所在的裝置會被自動登出 若有疑問請聯絡 Kolr。 我知道了" at bounding box center [784, 346] width 1568 height 692
click at [796, 214] on div "重複登入通知 您的帳戶已在其他裝置登入，所以您現在所在的裝置會被自動登出 若有疑問請聯絡 Kolr。 我知道了" at bounding box center [784, 346] width 1568 height 692
drag, startPoint x: 796, startPoint y: 214, endPoint x: 947, endPoint y: 223, distance: 151.3
click at [795, 212] on div "重複登入通知 您的帳戶已在其他裝置登入，所以您現在所在的裝置會被自動登出 若有疑問請聯絡 Kolr。 我知道了" at bounding box center [784, 346] width 1568 height 692
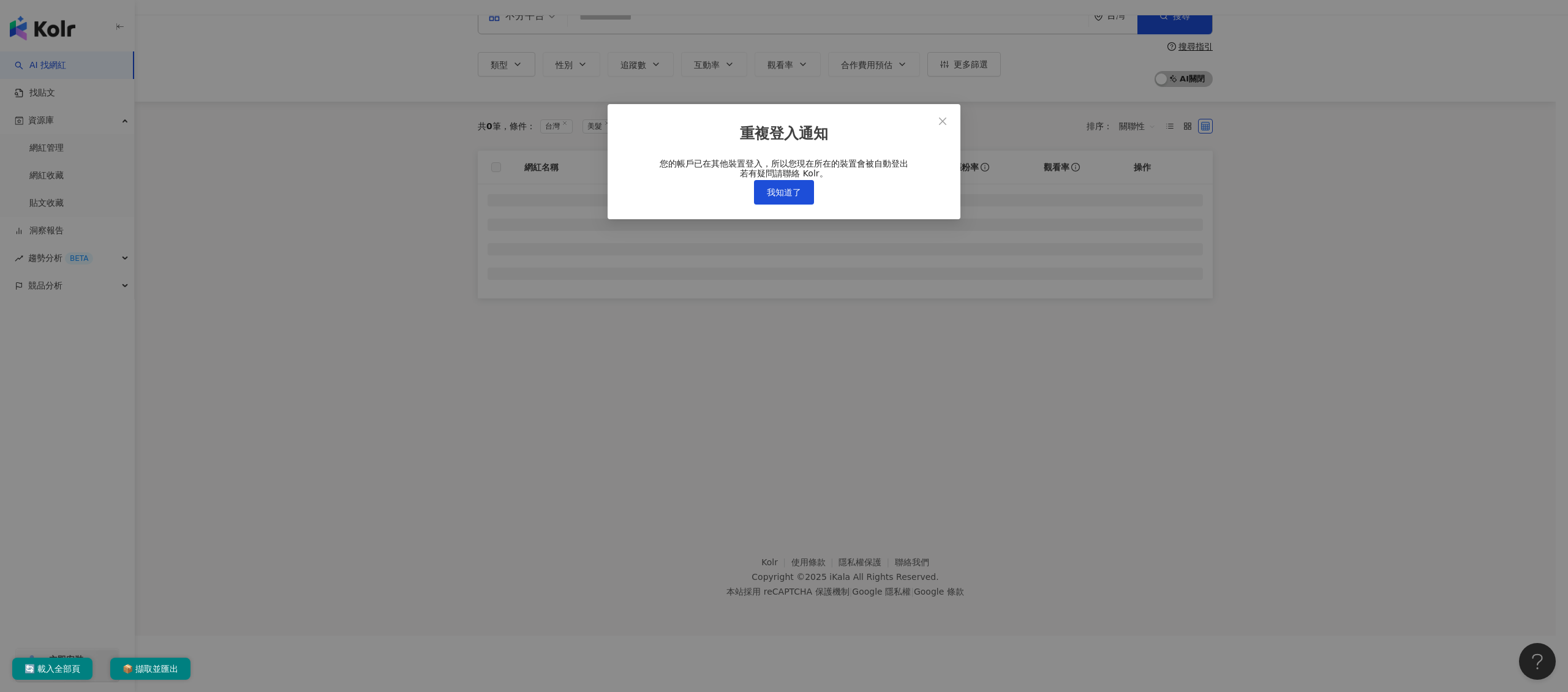
click at [795, 211] on div "重複登入通知 您的帳戶已在其他裝置登入，所以您現在所在的裝置會被自動登出 若有疑問請聯絡 Kolr。 我知道了" at bounding box center [784, 346] width 1568 height 692
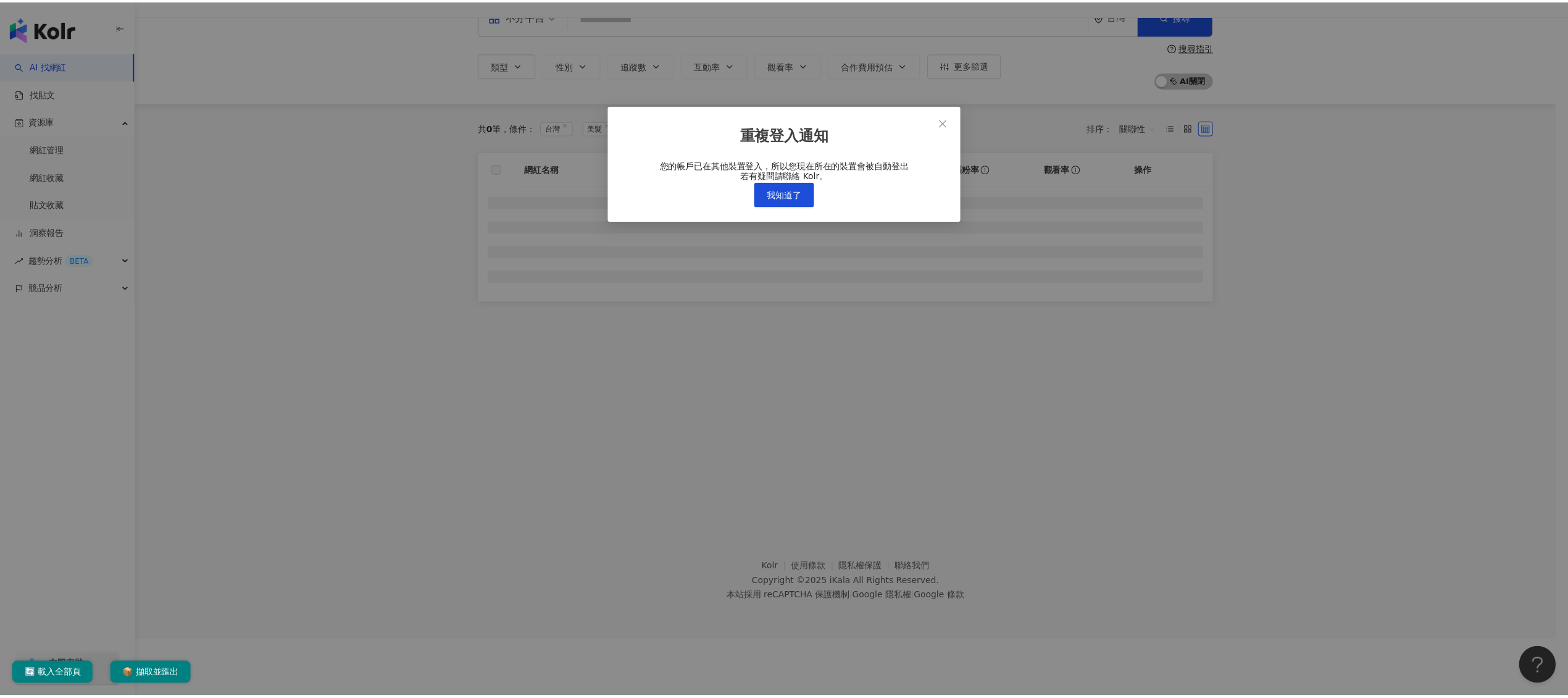
scroll to position [0, 0]
